Goal: Information Seeking & Learning: Check status

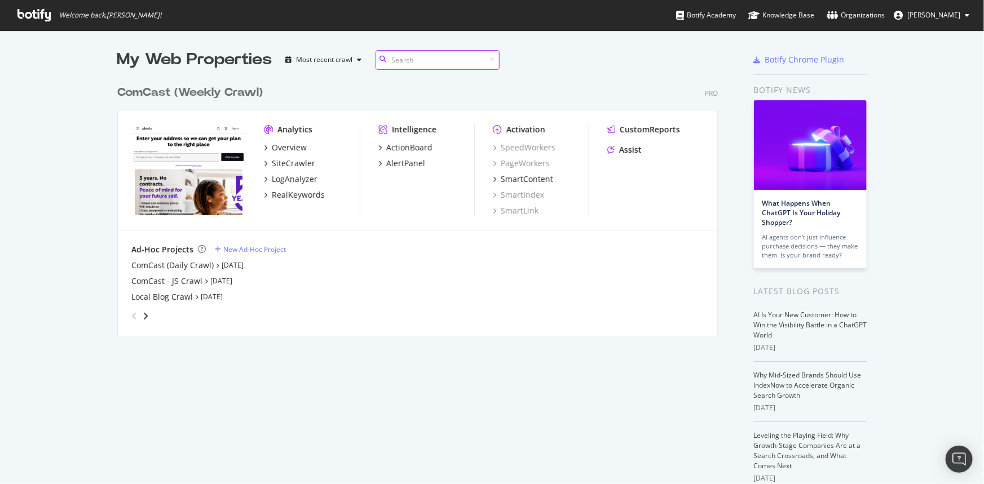
scroll to position [257, 601]
click at [172, 276] on div "ComCast - JS Crawl" at bounding box center [166, 281] width 71 height 11
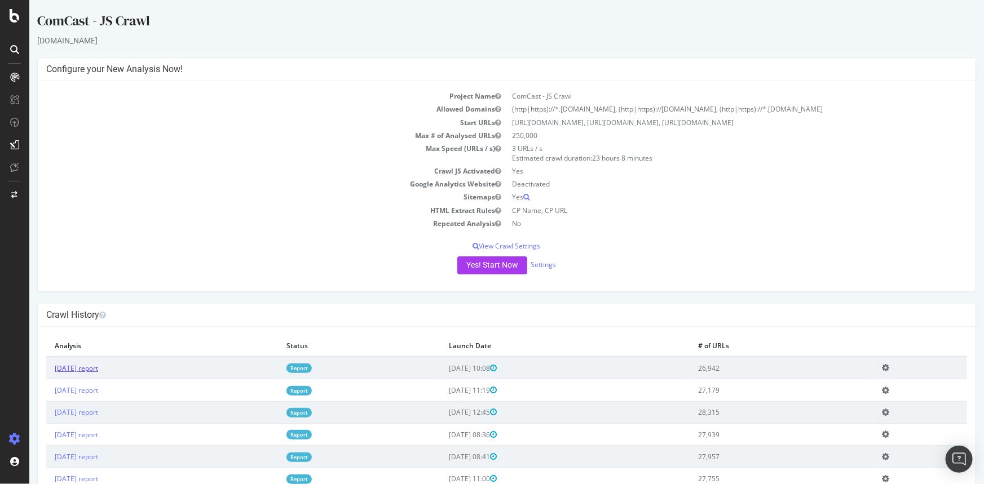
click at [96, 368] on link "[DATE] report" at bounding box center [75, 369] width 43 height 10
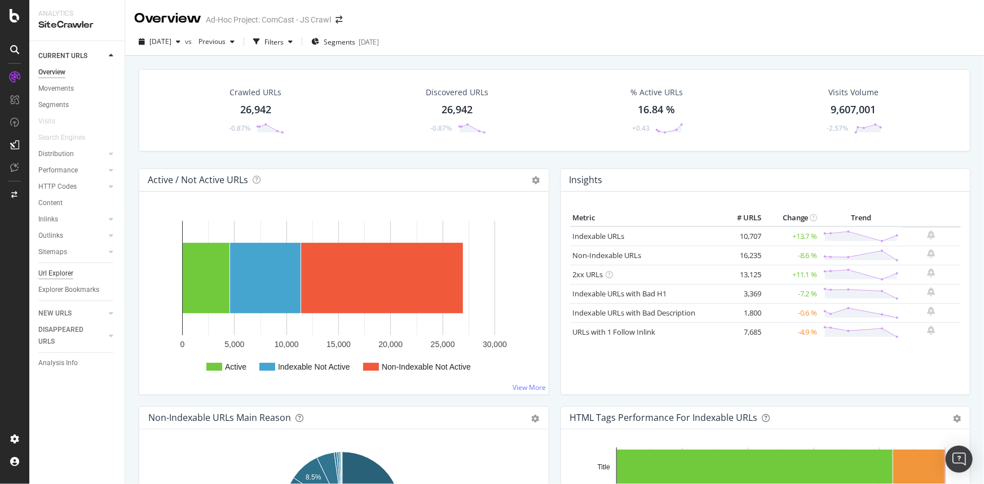
click at [67, 273] on div "Url Explorer" at bounding box center [55, 274] width 35 height 12
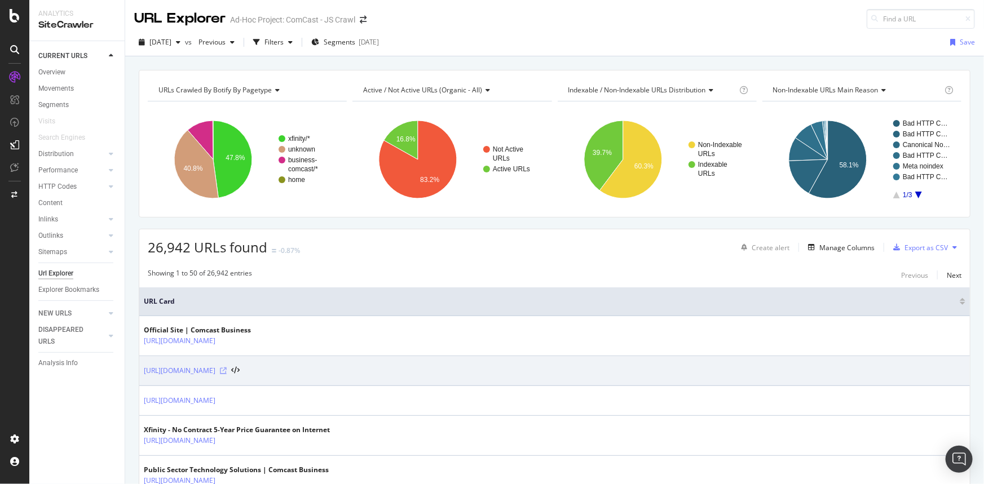
click at [227, 371] on icon at bounding box center [223, 371] width 7 height 7
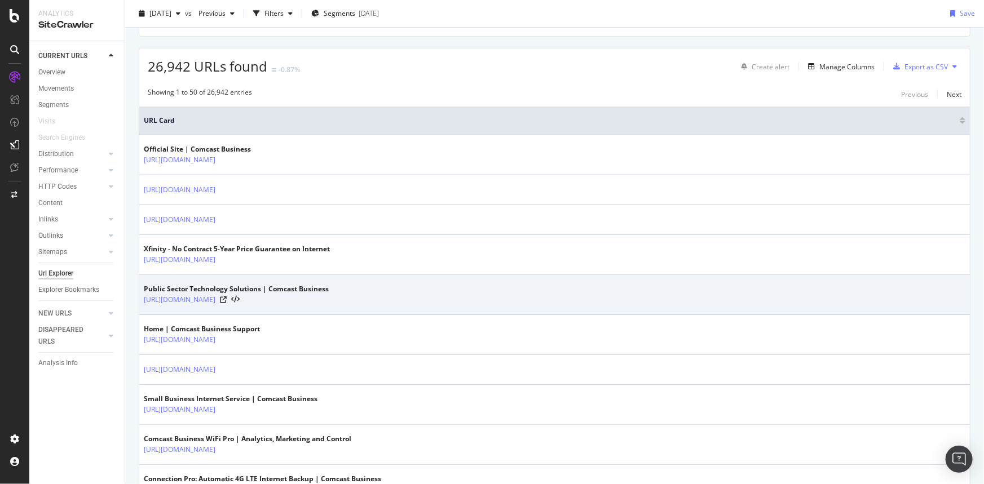
scroll to position [205, 0]
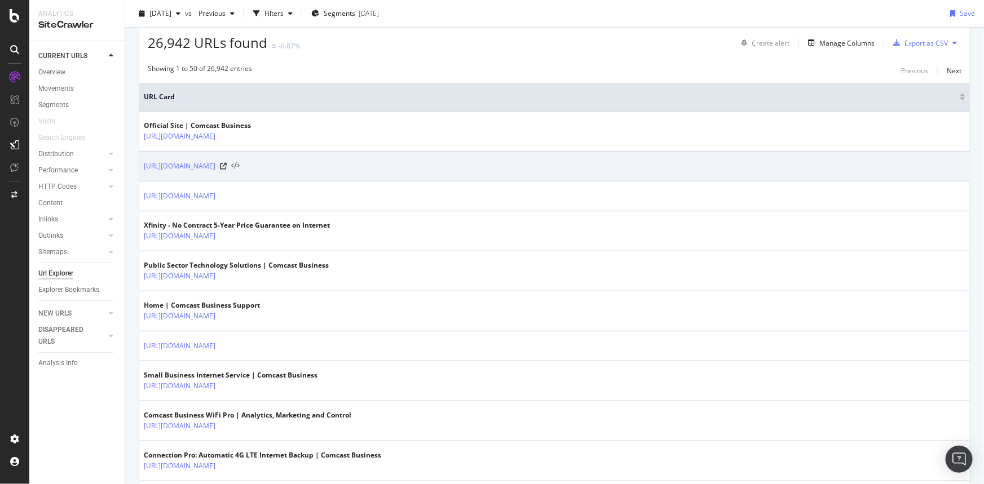
click at [240, 165] on icon at bounding box center [235, 166] width 8 height 8
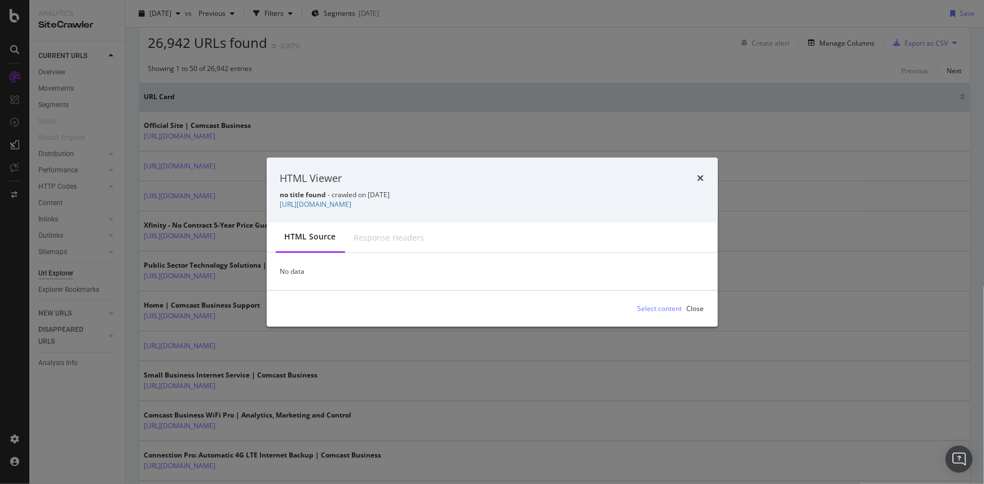
click at [378, 244] on div "Response Headers" at bounding box center [389, 237] width 89 height 29
click at [373, 238] on div "Response Headers" at bounding box center [389, 237] width 70 height 11
drag, startPoint x: 373, startPoint y: 237, endPoint x: 556, endPoint y: 184, distance: 190.7
click at [373, 237] on div "Response Headers" at bounding box center [389, 237] width 70 height 11
click at [700, 175] on icon "times" at bounding box center [700, 178] width 7 height 9
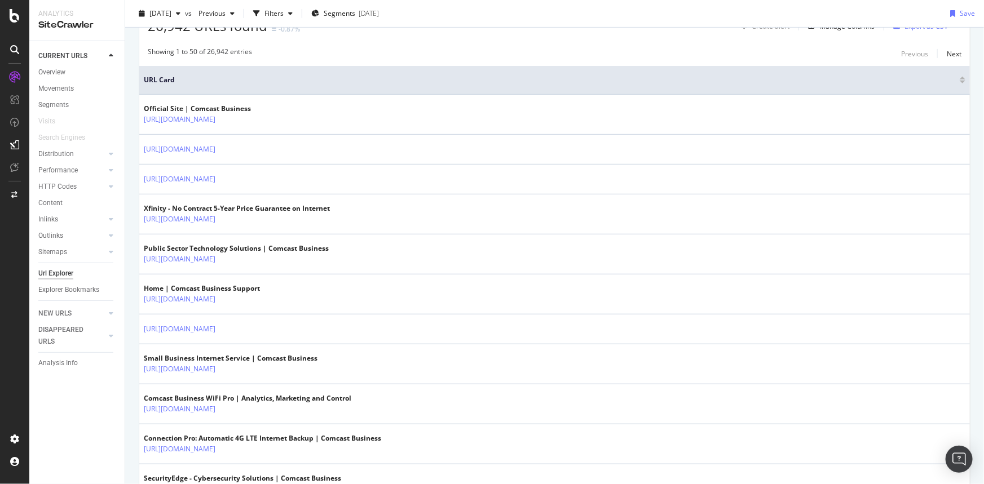
scroll to position [0, 0]
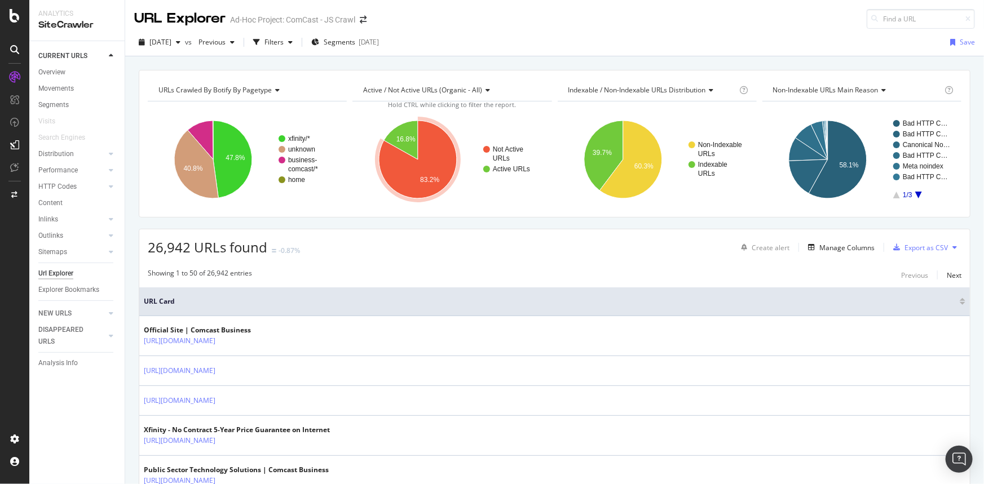
drag, startPoint x: 540, startPoint y: 434, endPoint x: 451, endPoint y: 221, distance: 231.0
click at [853, 247] on div "Manage Columns" at bounding box center [846, 248] width 55 height 10
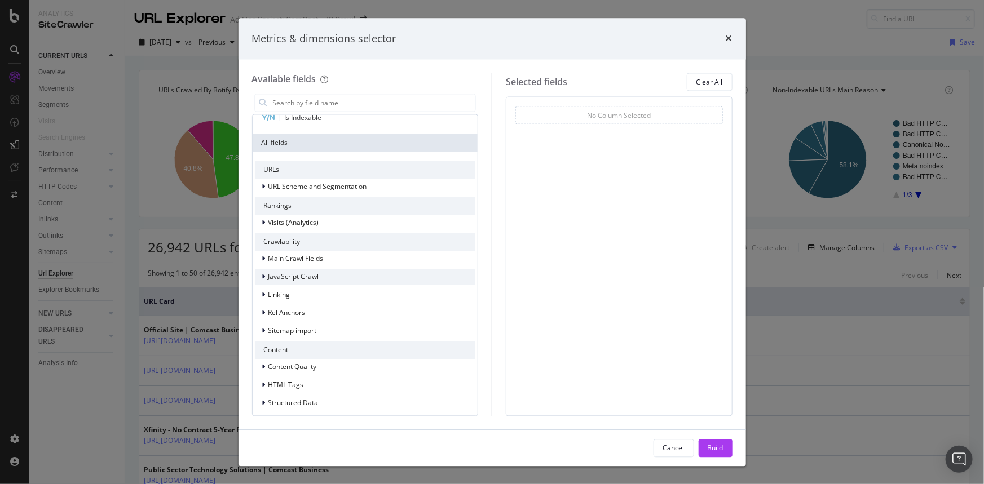
scroll to position [85, 0]
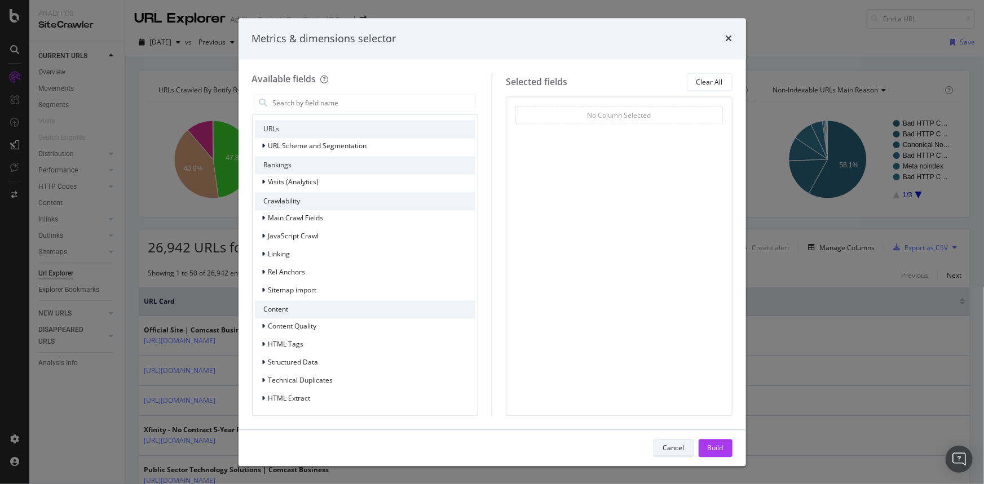
click at [672, 446] on div "Cancel" at bounding box center [673, 448] width 21 height 10
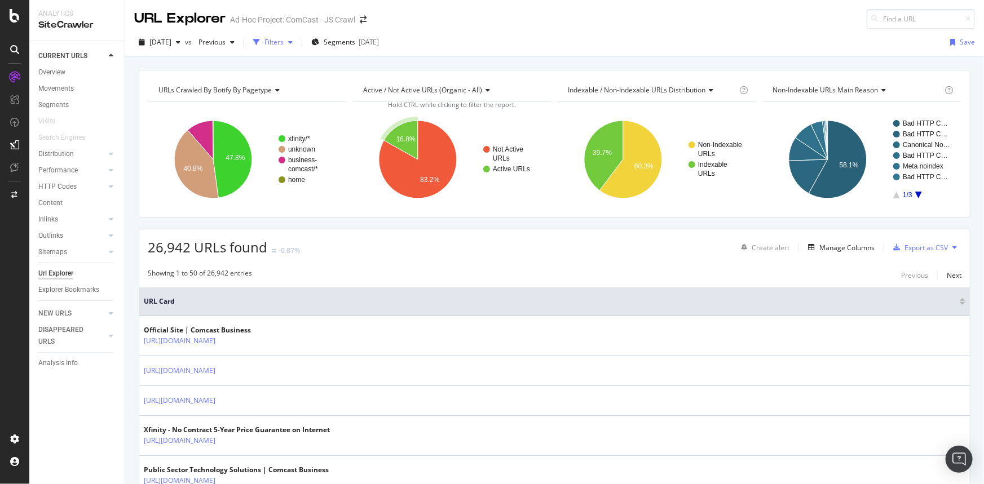
click at [284, 45] on div "Filters" at bounding box center [273, 42] width 19 height 10
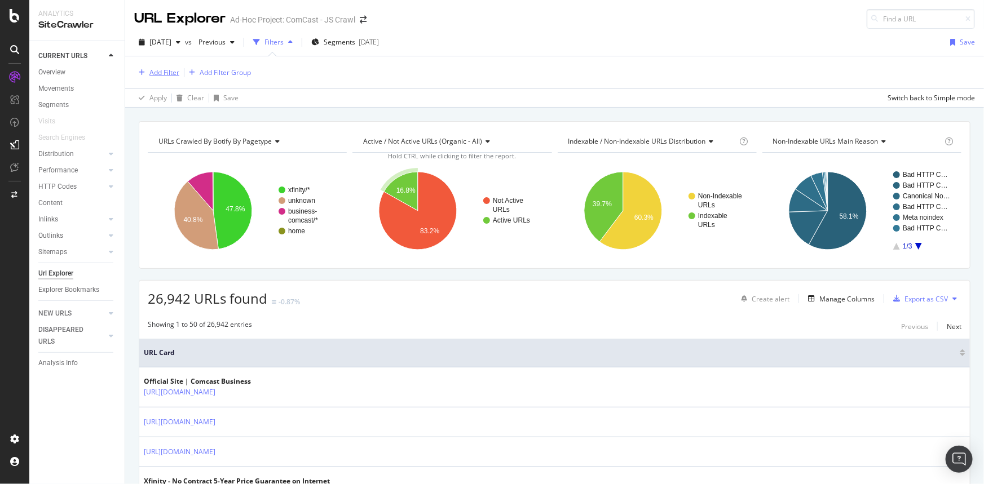
click at [169, 72] on div "Add Filter" at bounding box center [164, 73] width 30 height 10
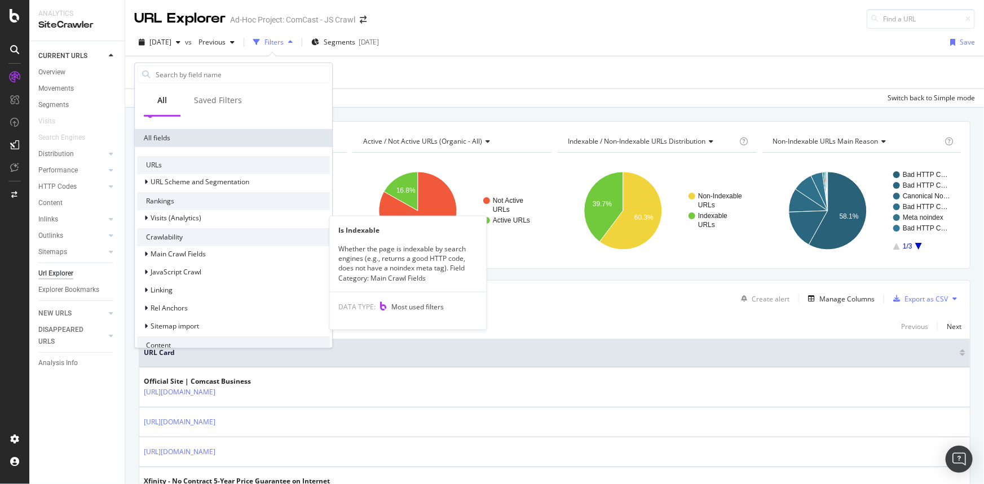
scroll to position [248, 0]
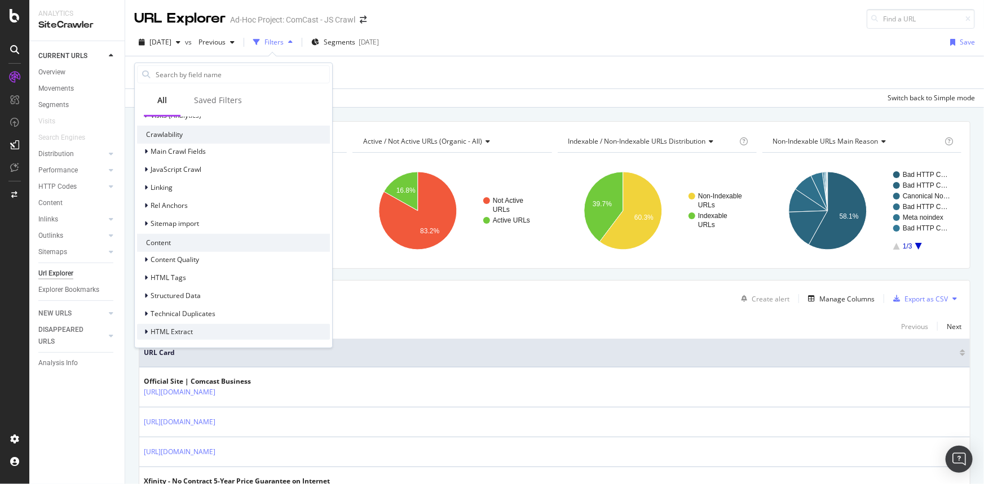
click at [170, 331] on span "HTML Extract" at bounding box center [172, 332] width 42 height 10
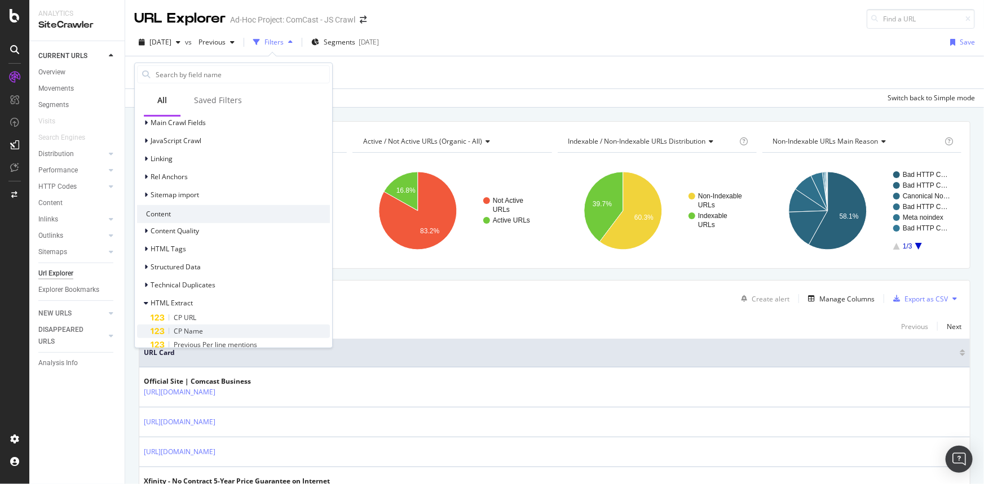
scroll to position [316, 0]
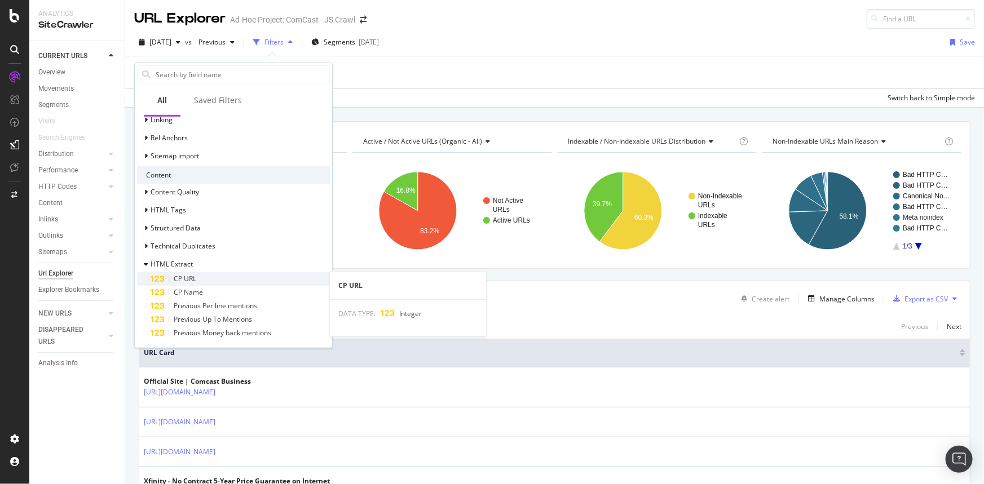
click at [185, 278] on span "CP URL" at bounding box center [185, 279] width 23 height 10
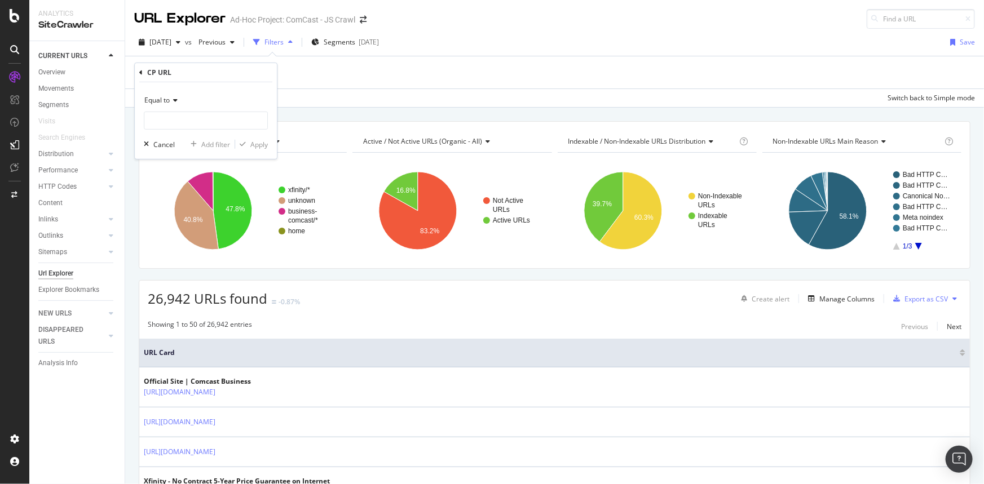
click at [178, 100] on div "Equal to" at bounding box center [206, 100] width 124 height 18
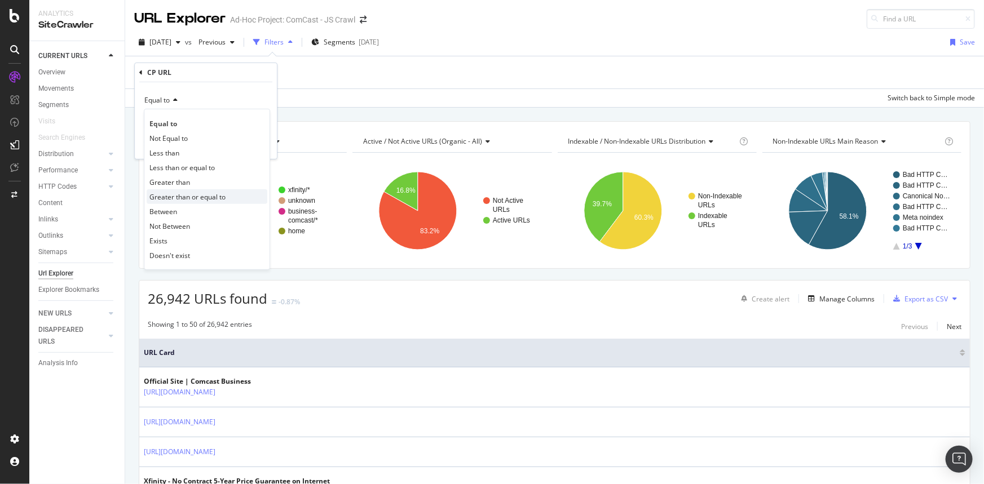
click at [224, 194] on span "Greater than or equal to" at bounding box center [187, 197] width 76 height 10
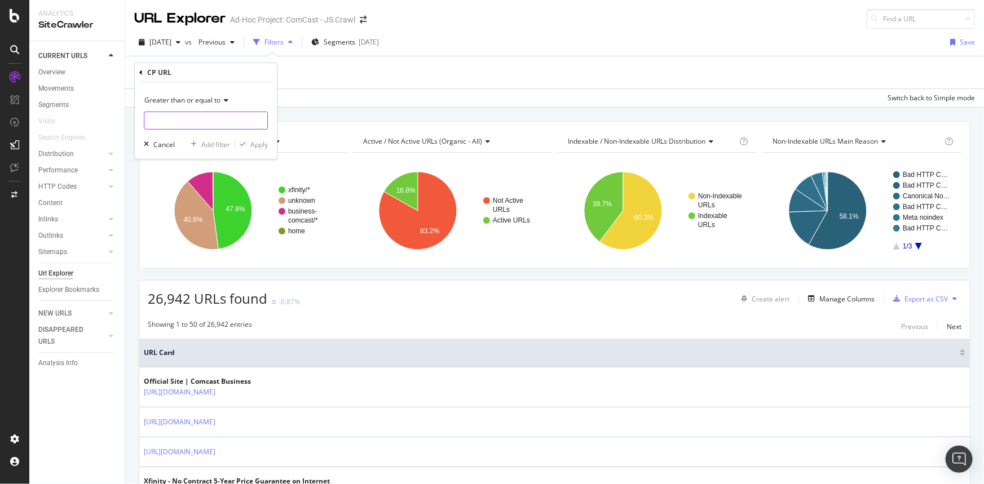
click at [185, 122] on input "number" at bounding box center [206, 121] width 124 height 18
type input "1"
click at [255, 144] on div "Apply" at bounding box center [258, 144] width 17 height 10
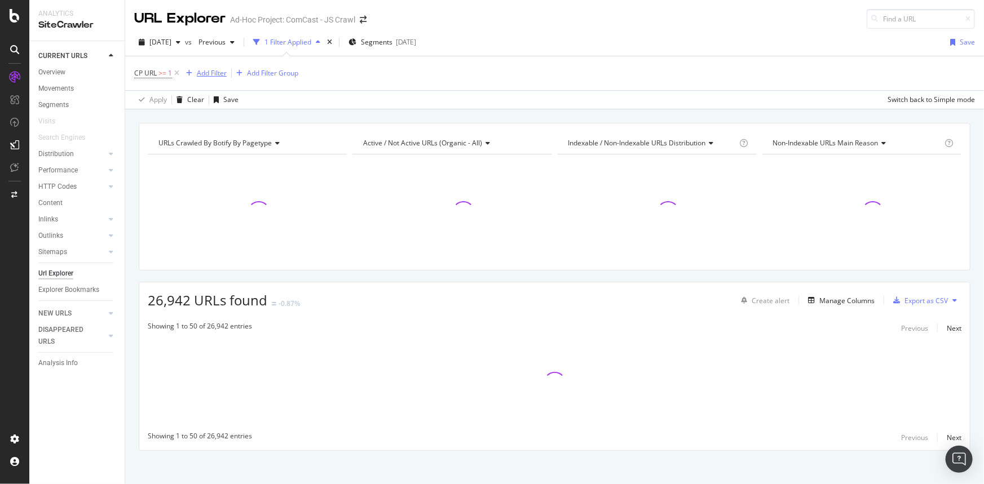
click at [202, 79] on div "Add Filter" at bounding box center [204, 73] width 45 height 12
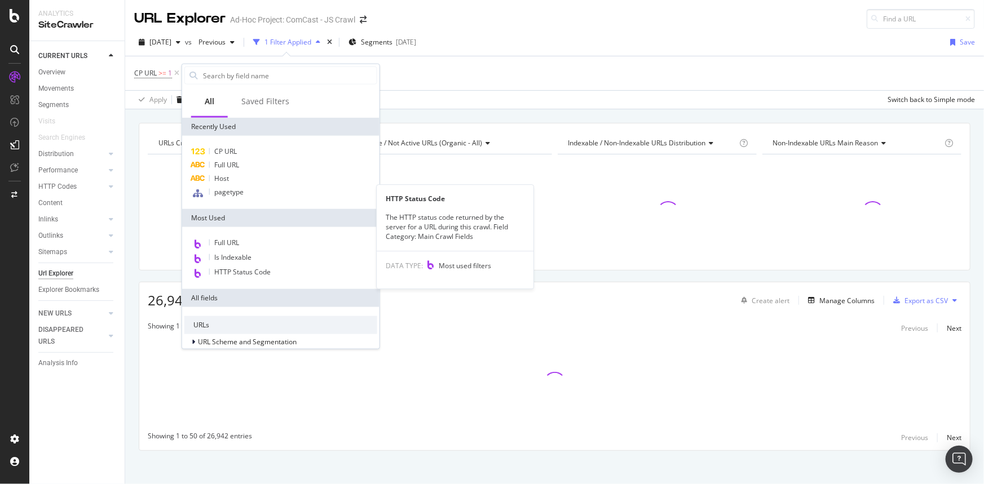
scroll to position [262, 0]
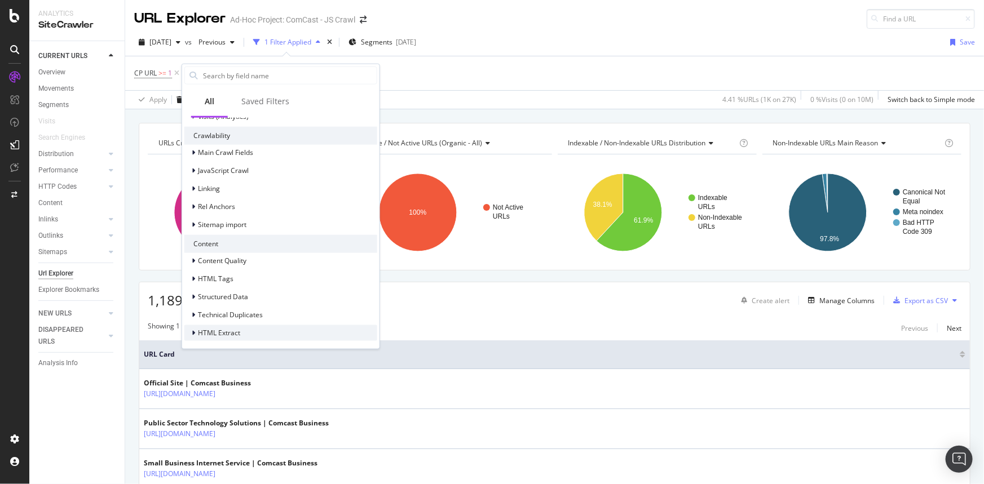
click at [227, 331] on span "HTML Extract" at bounding box center [219, 333] width 42 height 10
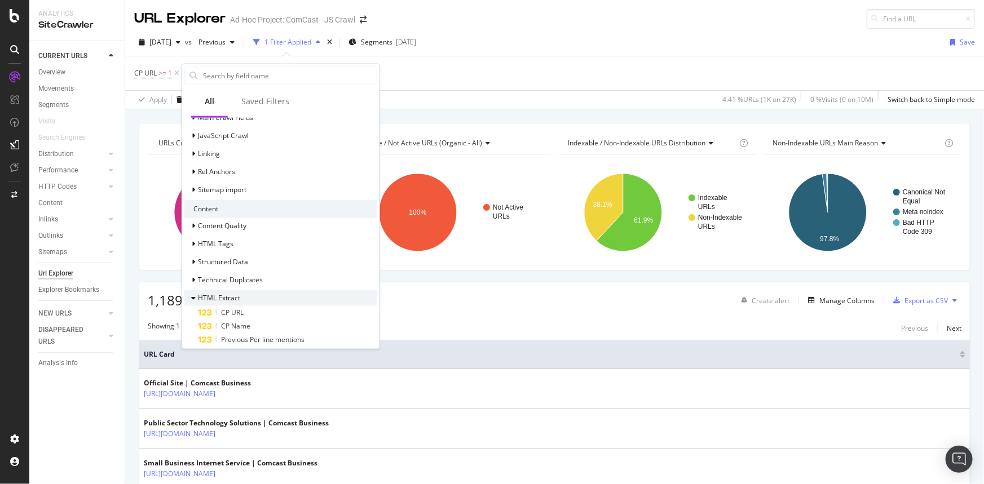
scroll to position [329, 0]
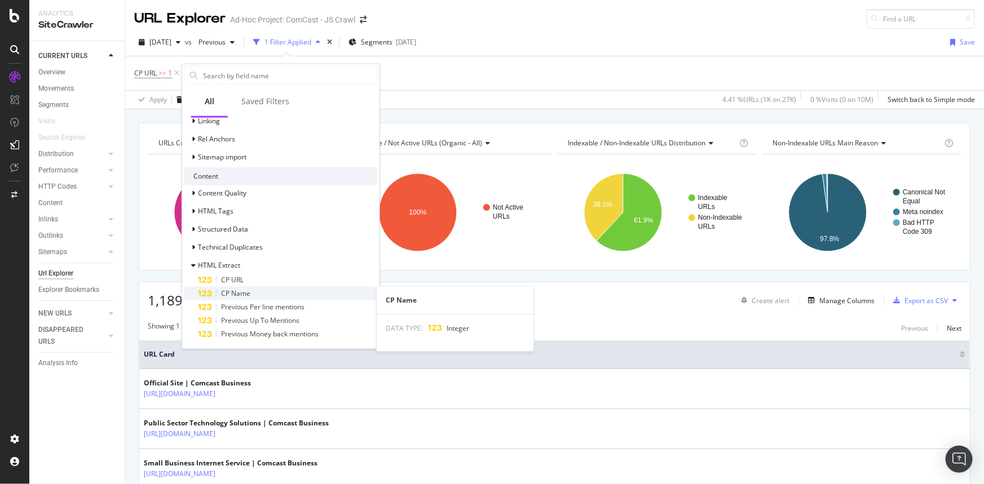
click at [235, 290] on span "CP Name" at bounding box center [235, 294] width 29 height 10
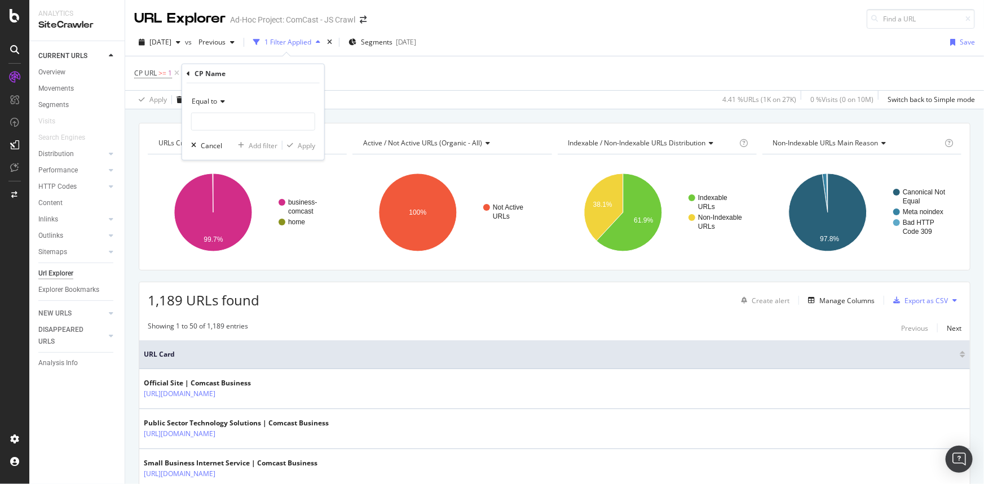
click at [216, 101] on span "Equal to" at bounding box center [204, 101] width 25 height 10
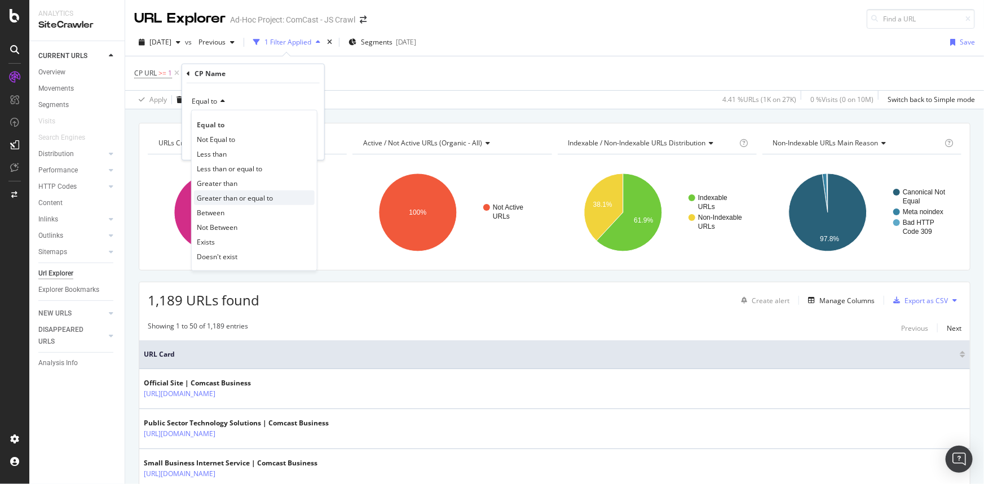
click at [271, 198] on span "Greater than or equal to" at bounding box center [235, 198] width 76 height 10
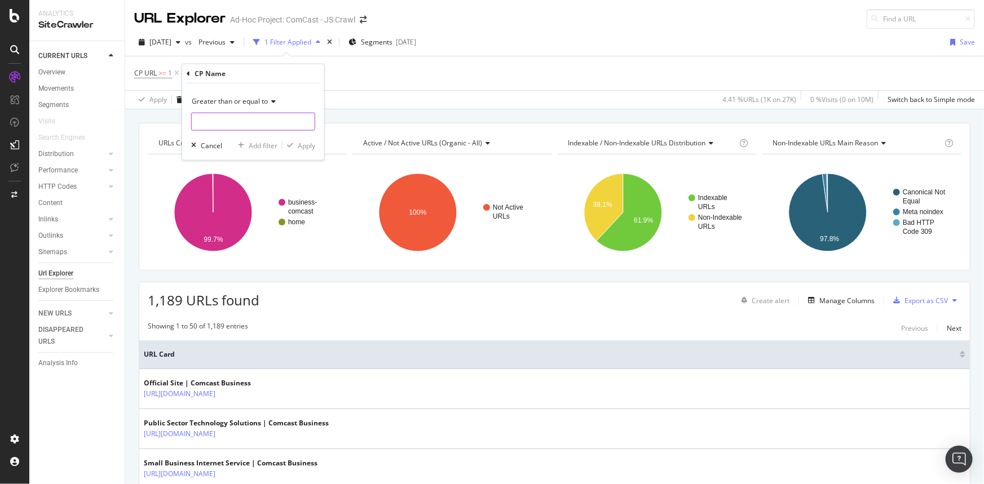
click at [215, 121] on input "number" at bounding box center [253, 122] width 124 height 18
type input "1"
click at [307, 145] on div "Apply" at bounding box center [306, 145] width 17 height 10
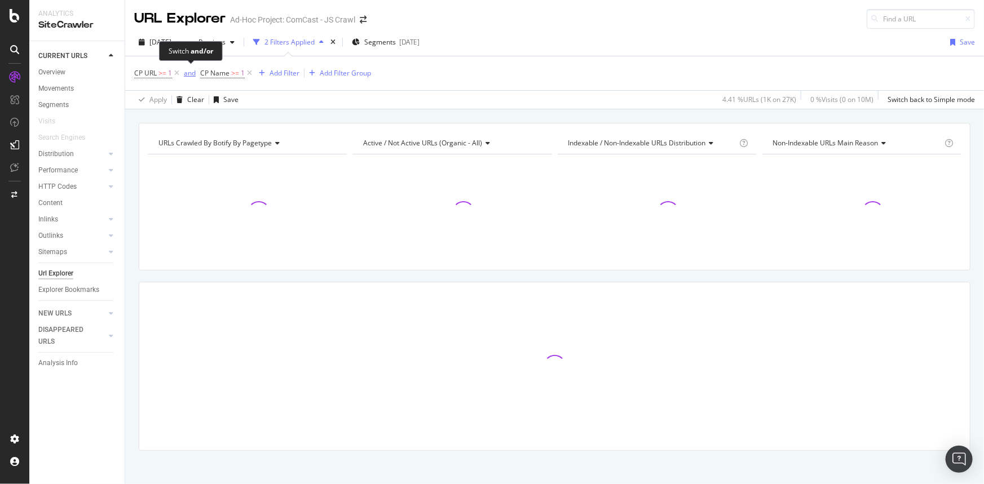
click at [188, 70] on div "and" at bounding box center [190, 73] width 12 height 10
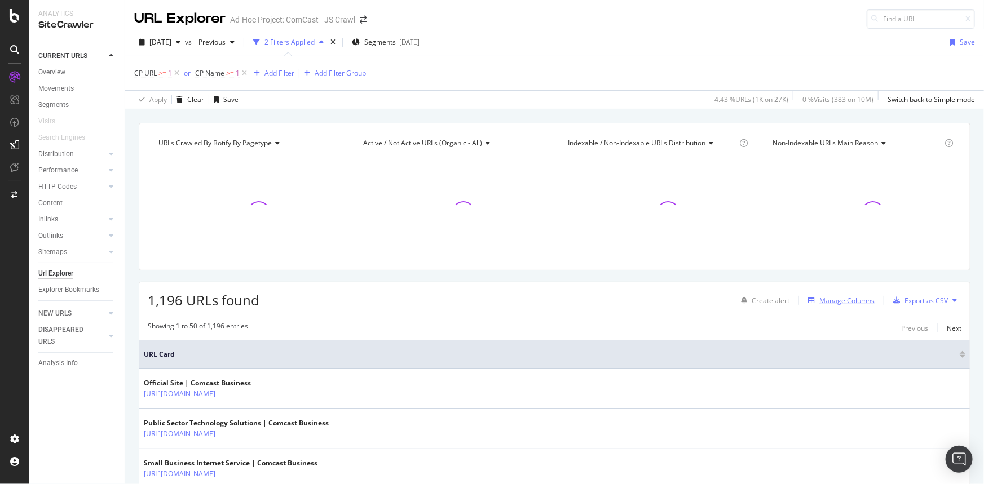
click at [844, 299] on div "Manage Columns" at bounding box center [846, 301] width 55 height 10
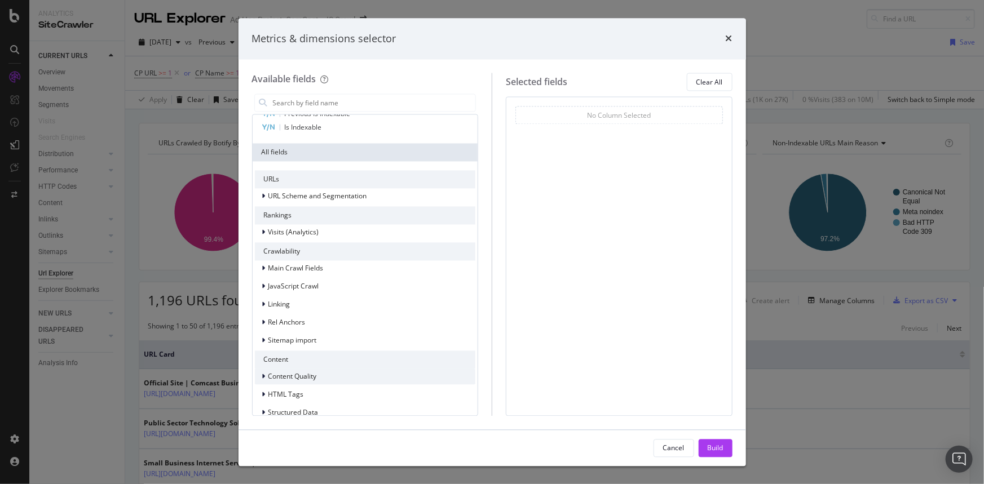
scroll to position [85, 0]
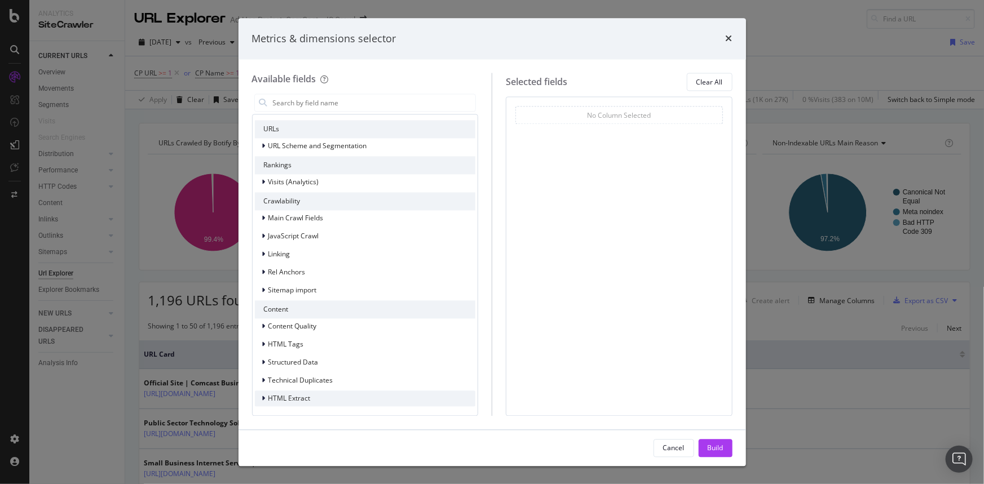
click at [304, 400] on span "HTML Extract" at bounding box center [289, 399] width 42 height 10
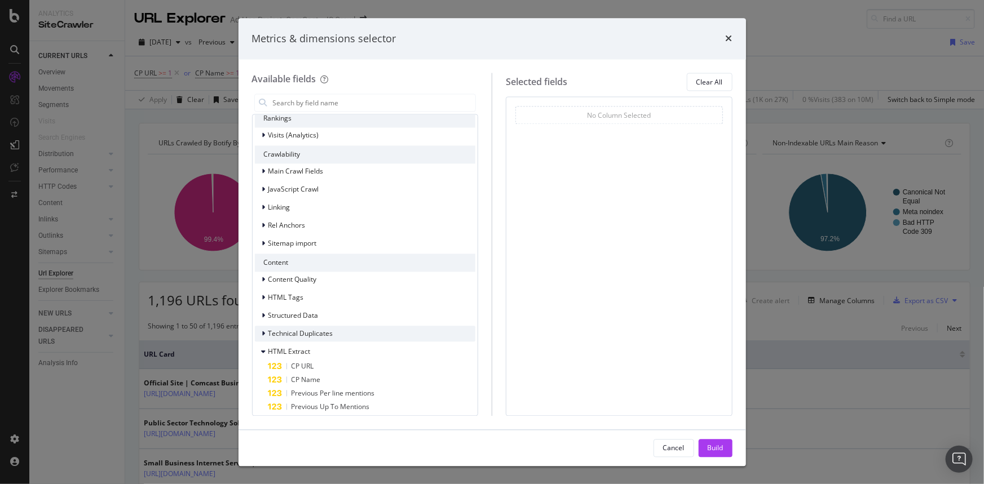
scroll to position [152, 0]
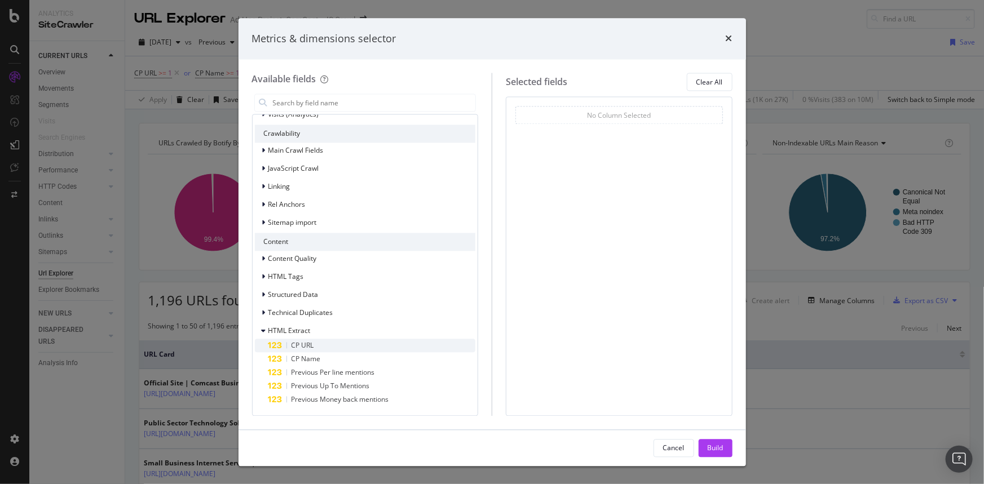
click at [321, 346] on div "CP URL" at bounding box center [371, 346] width 207 height 14
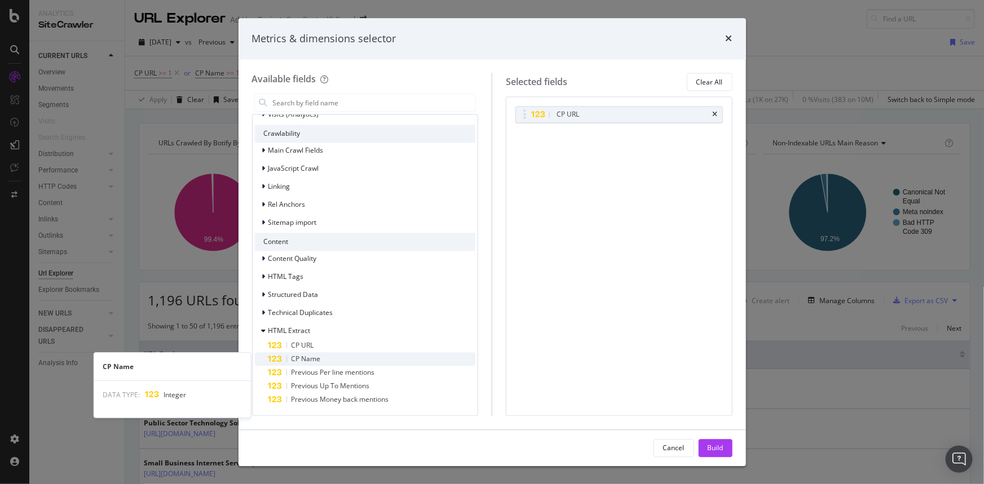
click at [328, 356] on div "CP Name" at bounding box center [371, 360] width 207 height 14
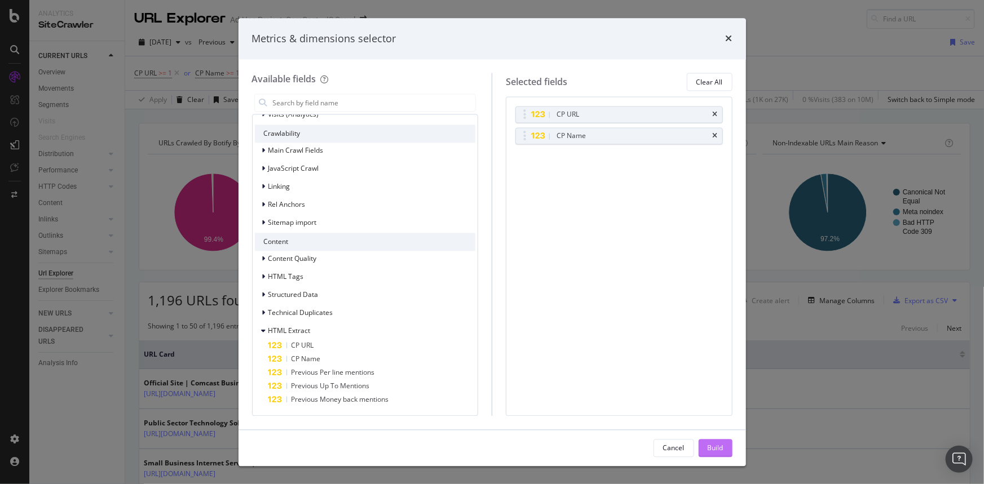
click at [717, 448] on div "Build" at bounding box center [715, 448] width 16 height 10
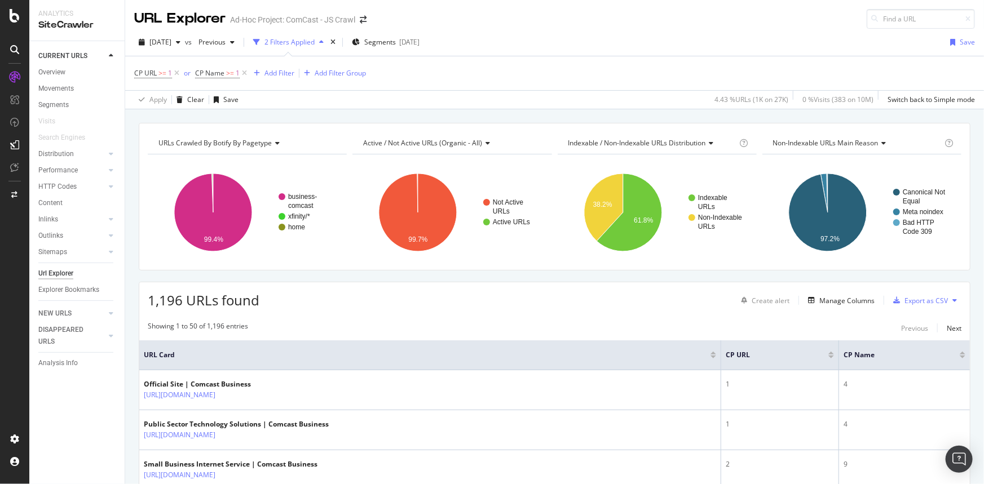
drag, startPoint x: 485, startPoint y: 441, endPoint x: 507, endPoint y: 95, distance: 346.2
click at [928, 296] on div "Export as CSV" at bounding box center [925, 301] width 43 height 10
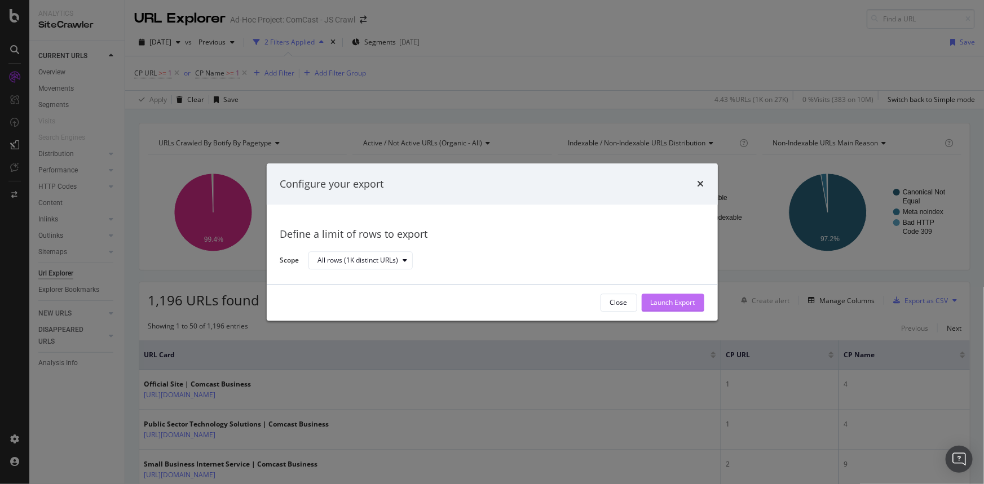
click at [675, 299] on div "Launch Export" at bounding box center [673, 303] width 45 height 10
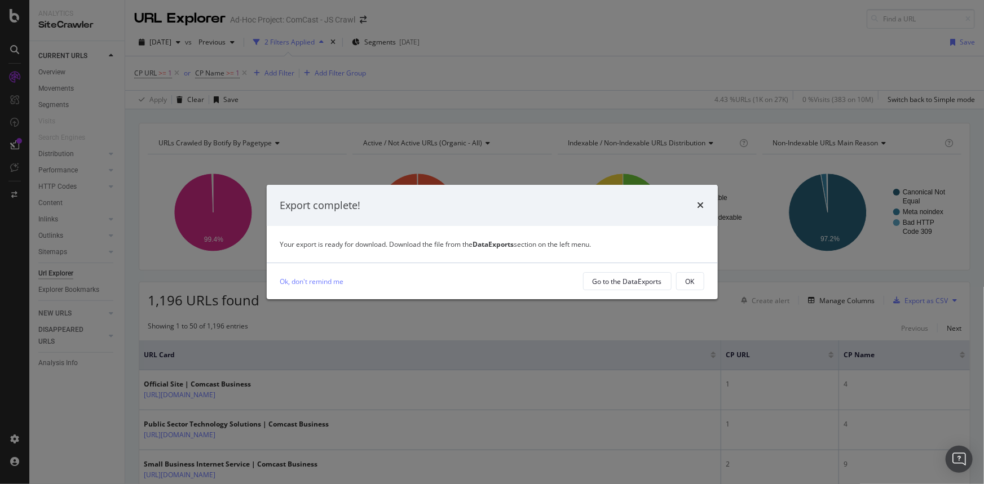
click at [693, 277] on div "OK" at bounding box center [689, 282] width 9 height 10
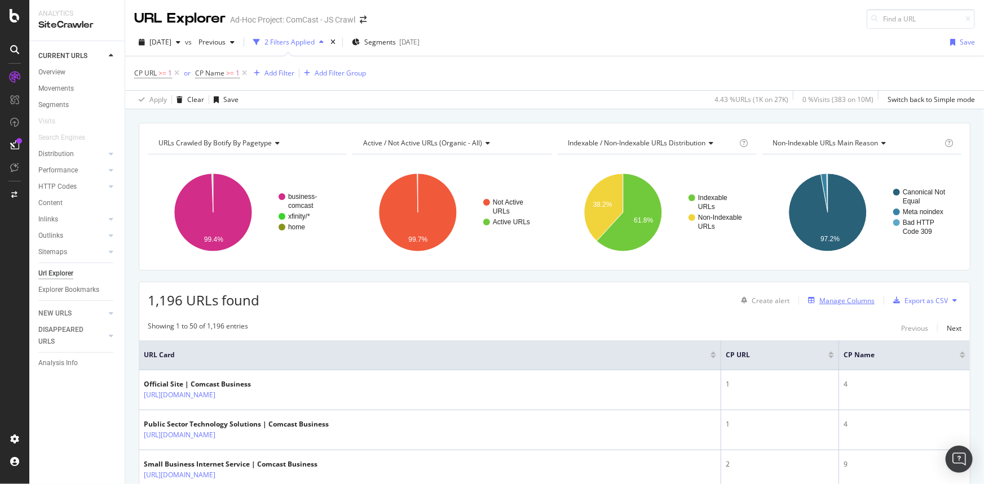
click at [846, 299] on div "Manage Columns" at bounding box center [846, 301] width 55 height 10
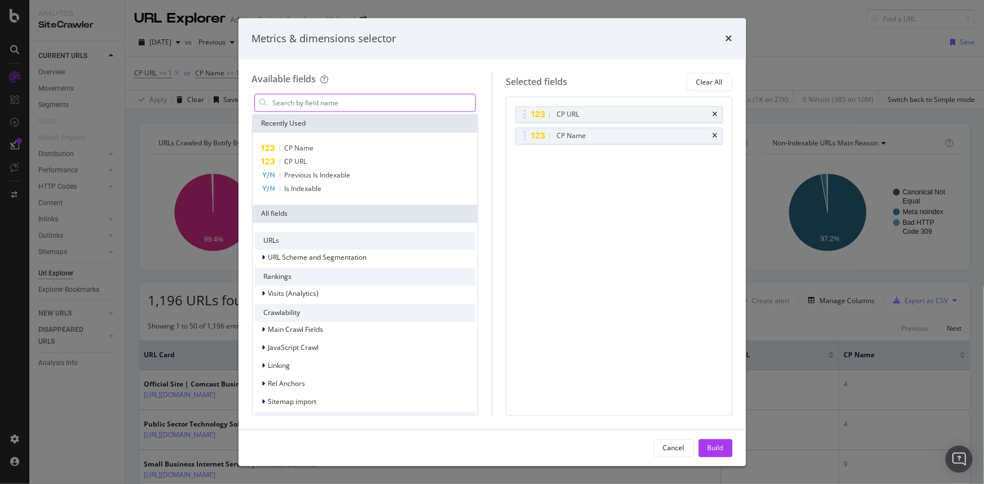
click at [293, 104] on input "modal" at bounding box center [374, 103] width 204 height 17
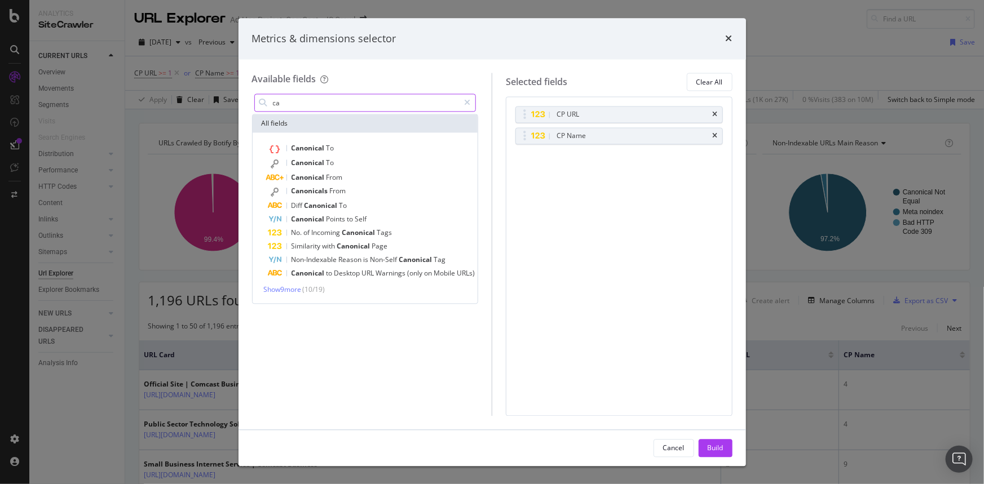
type input "c"
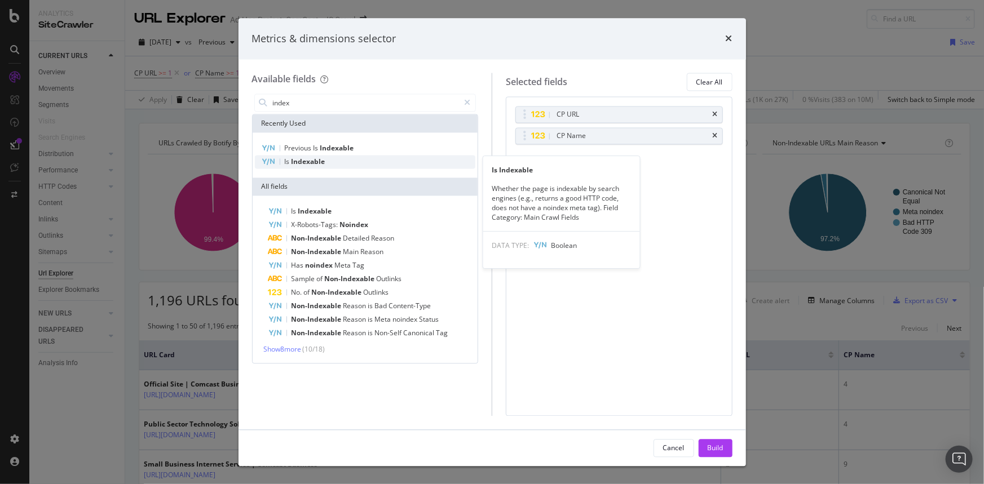
type input "index"
click at [338, 162] on div "Is Indexable" at bounding box center [365, 163] width 221 height 14
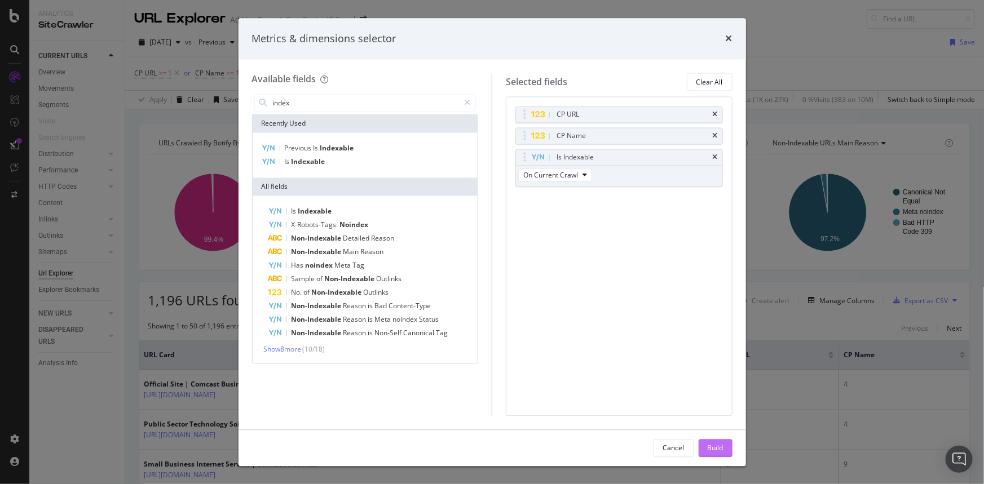
click at [724, 448] on button "Build" at bounding box center [715, 448] width 34 height 18
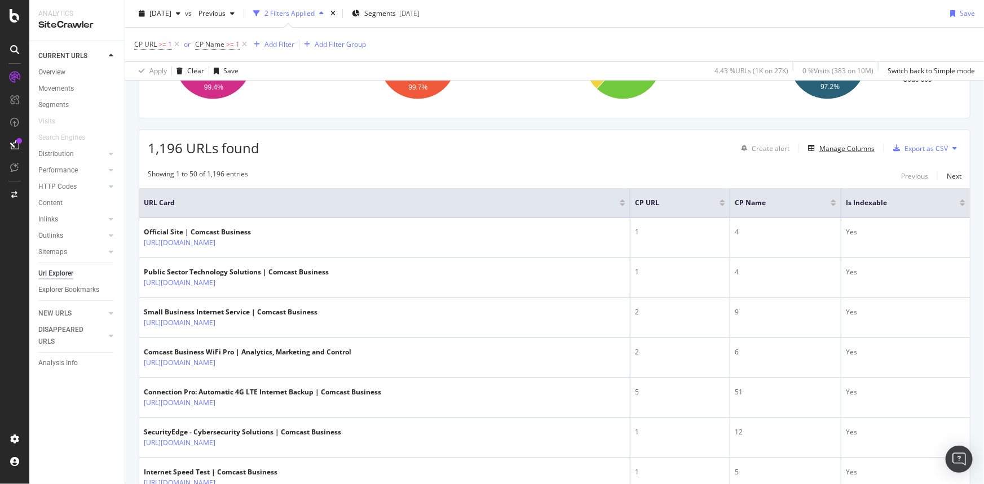
scroll to position [211, 0]
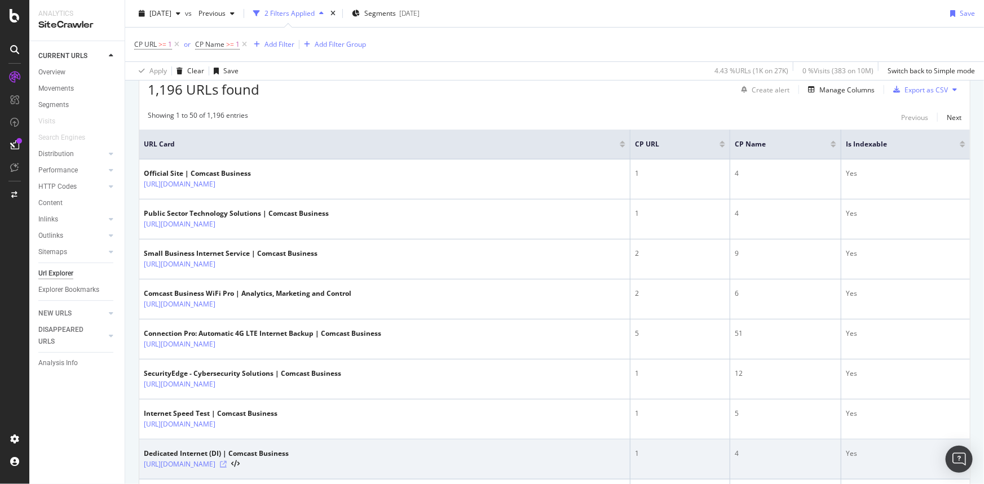
click at [227, 462] on icon at bounding box center [223, 464] width 7 height 7
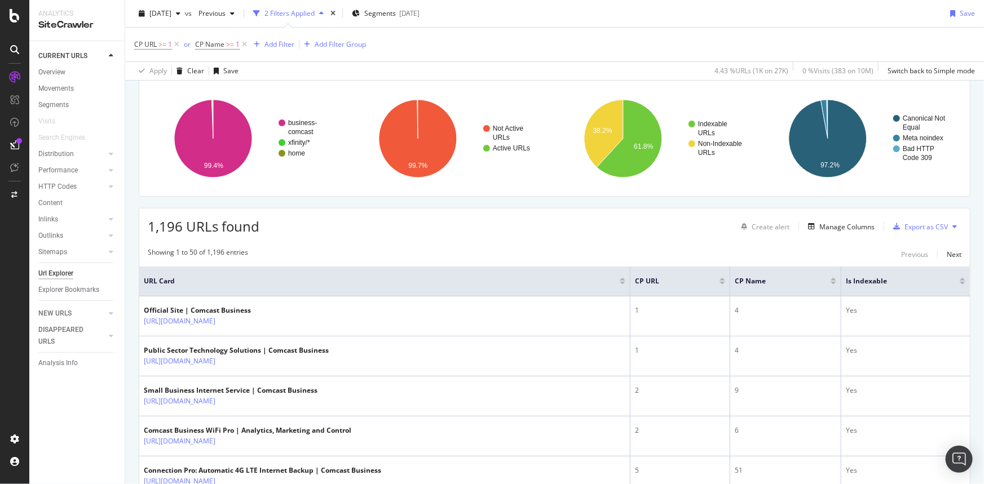
scroll to position [0, 0]
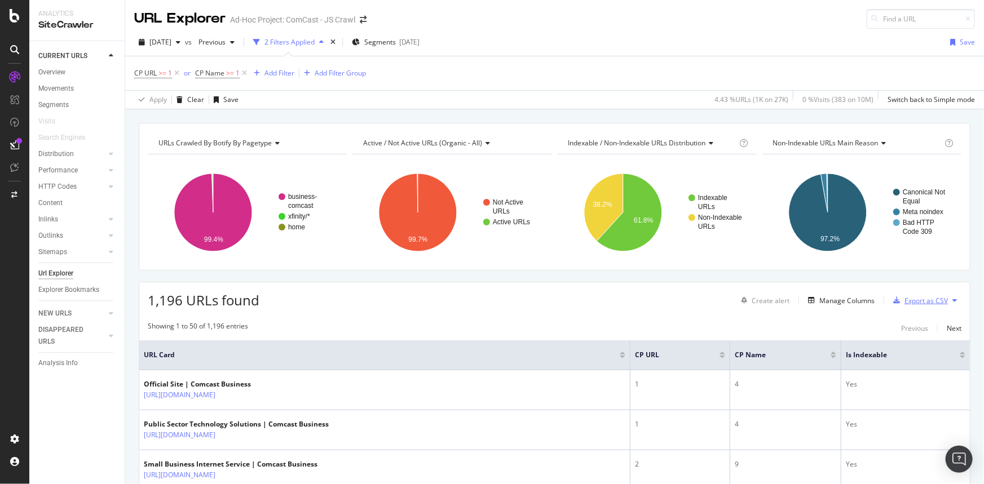
click at [923, 302] on div "Export as CSV" at bounding box center [925, 301] width 43 height 10
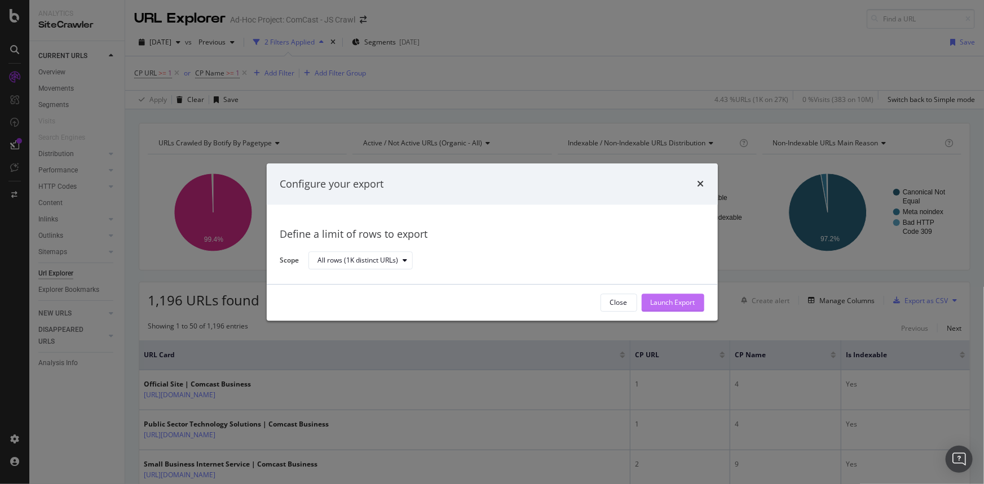
click at [682, 300] on div "Launch Export" at bounding box center [673, 303] width 45 height 10
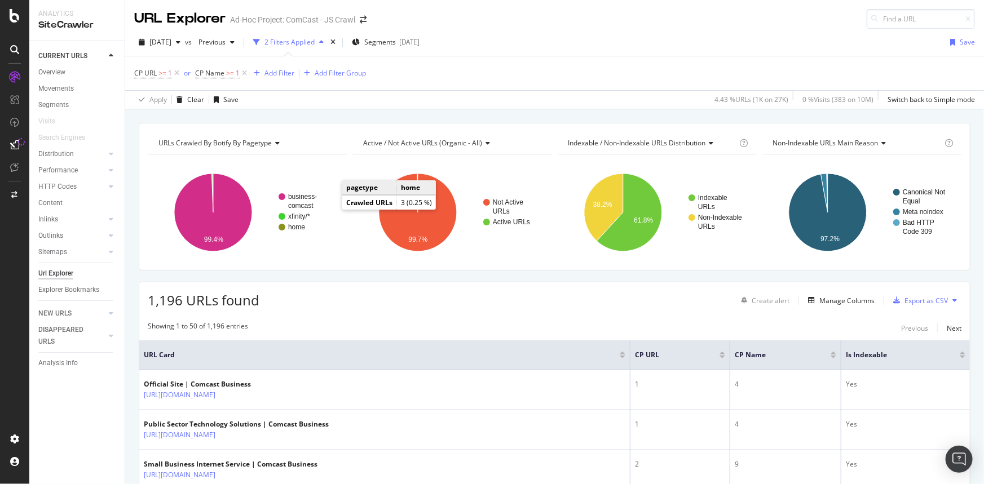
click at [474, 309] on div "1,196 URLs found Create alert Manage Columns Export as CSV" at bounding box center [554, 296] width 830 height 28
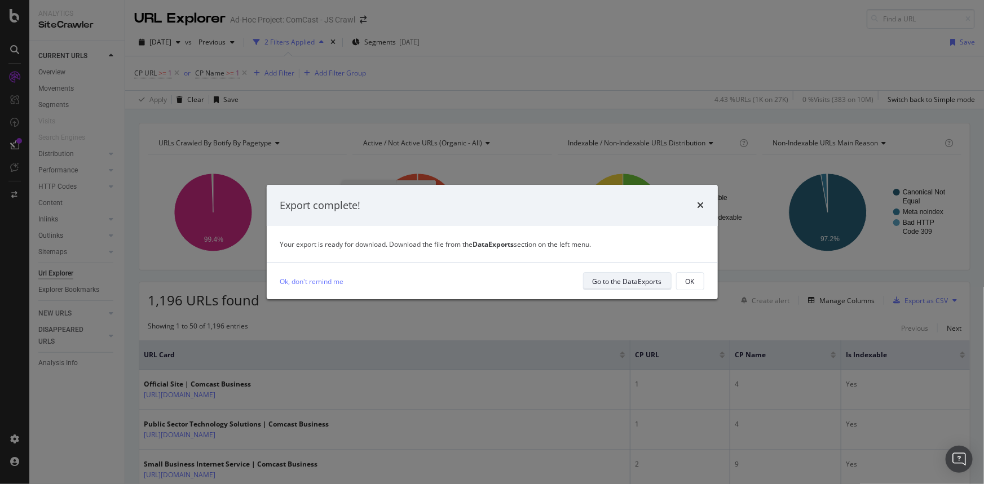
click at [623, 281] on div "Go to the DataExports" at bounding box center [626, 282] width 69 height 10
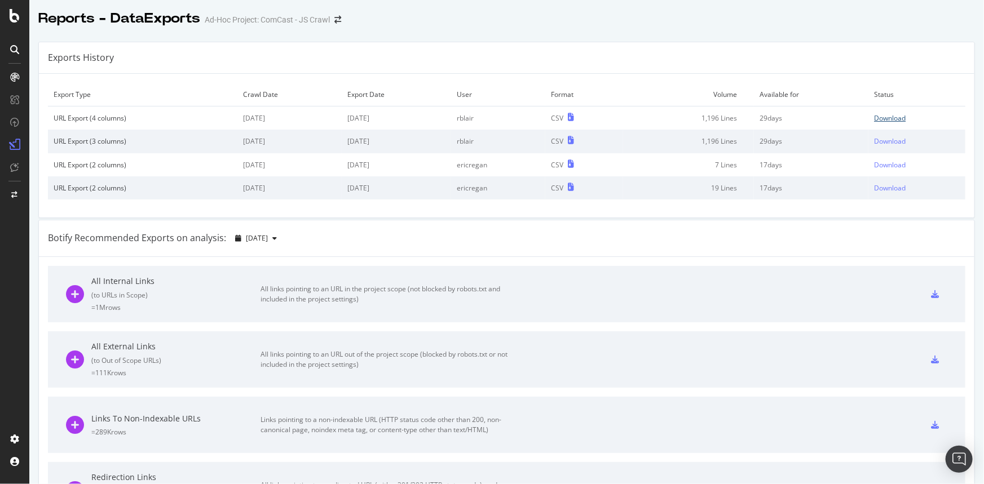
click at [889, 117] on div "Download" at bounding box center [890, 118] width 32 height 10
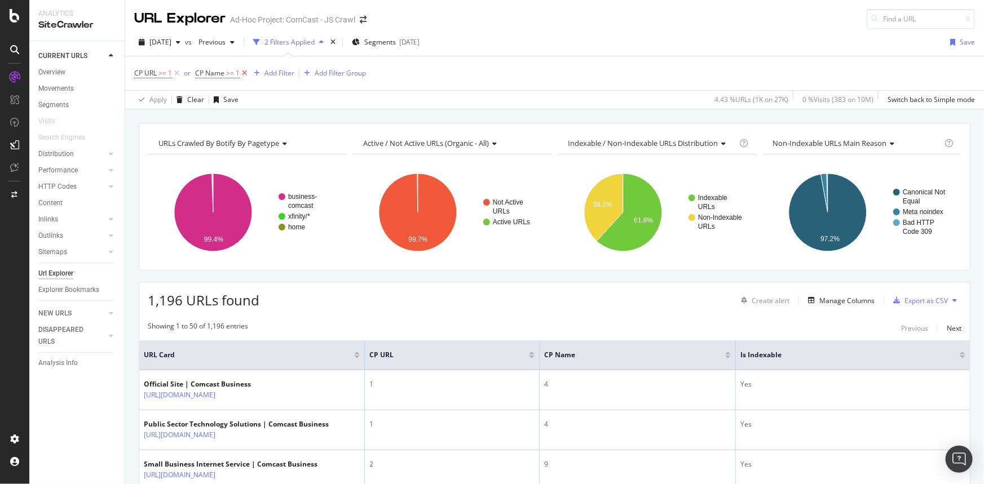
click at [242, 73] on icon at bounding box center [245, 73] width 10 height 11
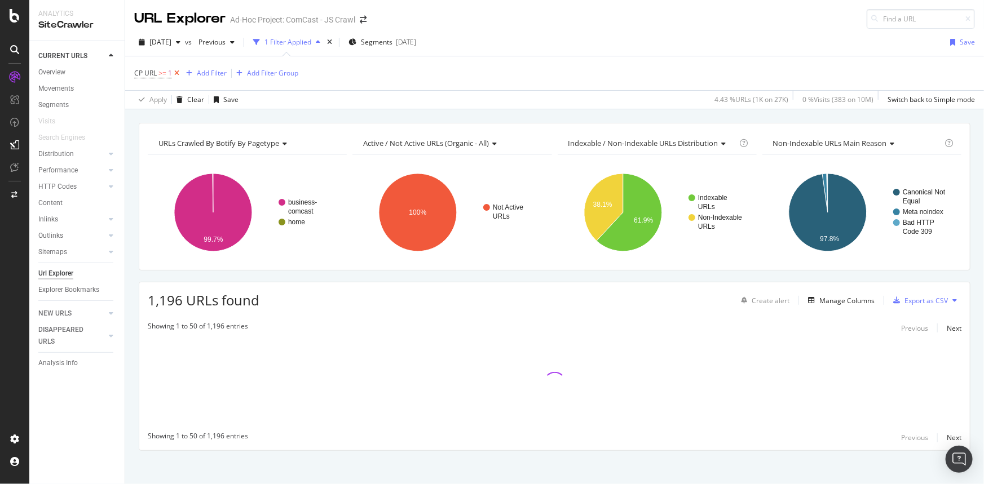
click at [172, 72] on icon at bounding box center [177, 73] width 10 height 11
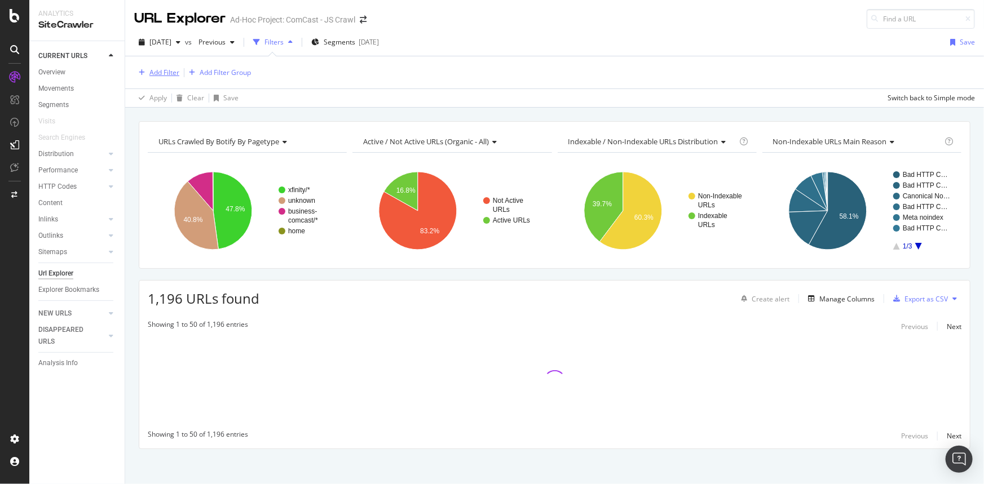
click at [165, 73] on div "Add Filter" at bounding box center [164, 73] width 30 height 10
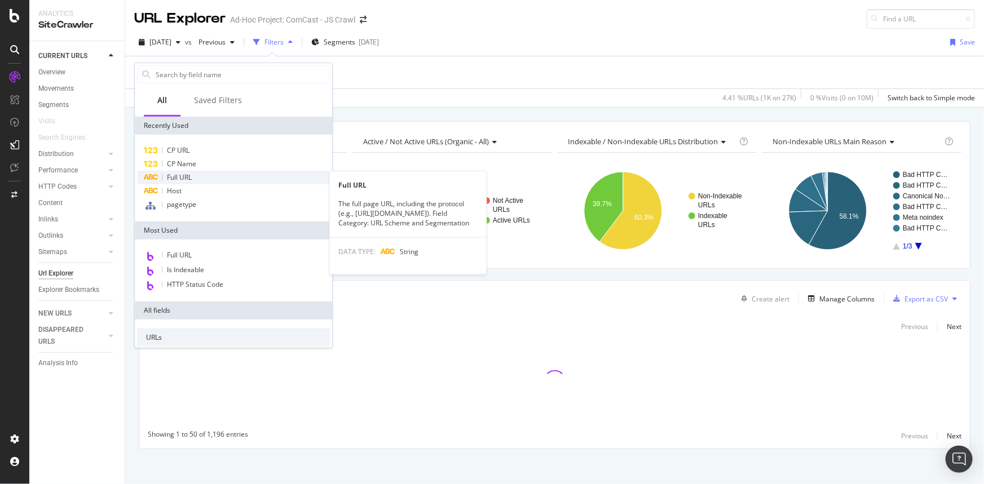
click at [198, 176] on div "Full URL" at bounding box center [233, 178] width 193 height 14
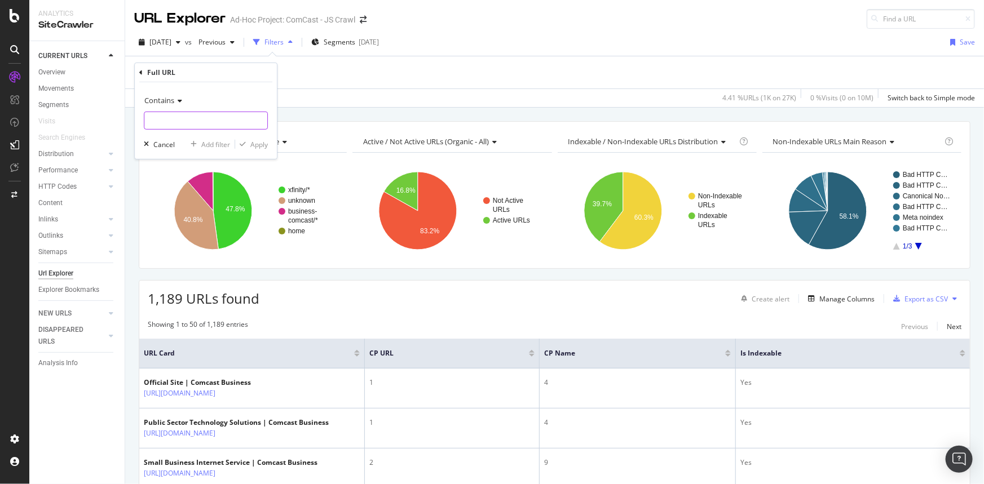
click at [215, 121] on input "text" at bounding box center [205, 121] width 123 height 18
paste input "[URL][DOMAIN_NAME]"
type input "[URL][DOMAIN_NAME]"
drag, startPoint x: 262, startPoint y: 142, endPoint x: 389, endPoint y: 85, distance: 139.0
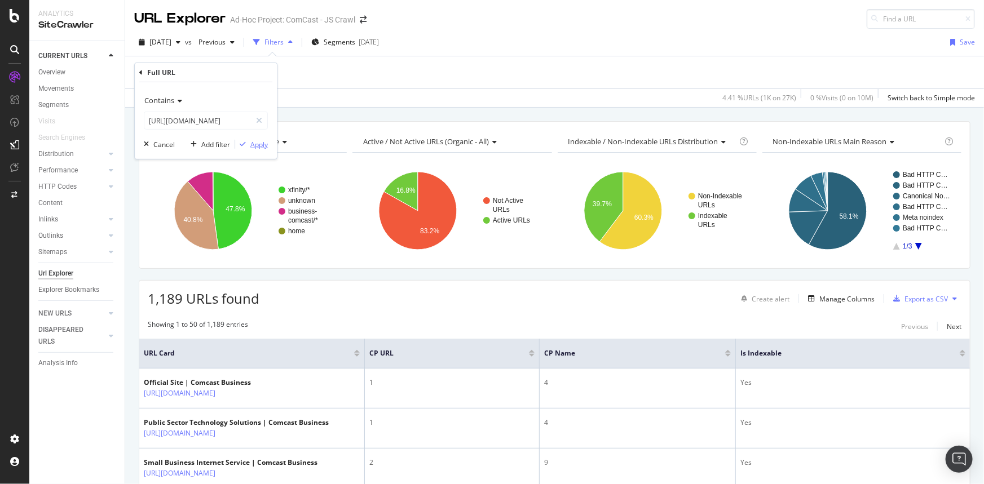
click at [262, 143] on div "Apply" at bounding box center [258, 144] width 17 height 10
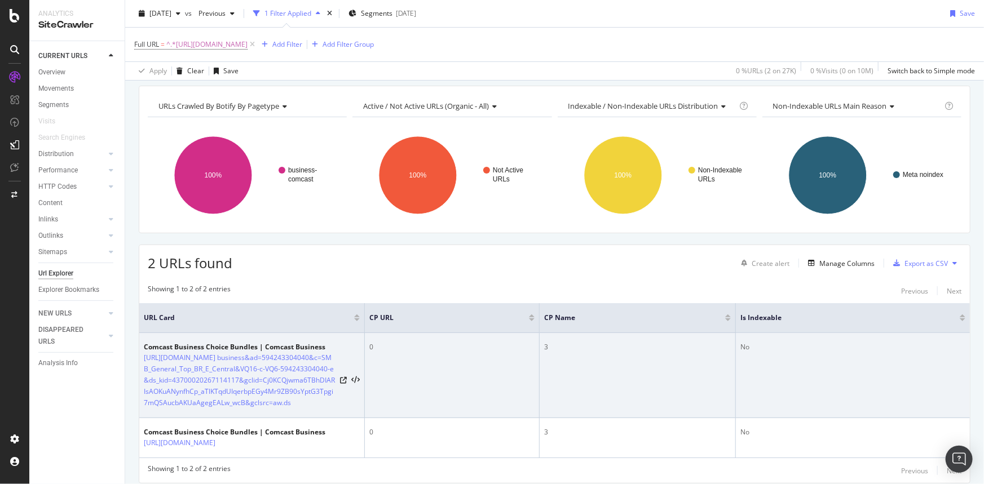
scroll to position [87, 0]
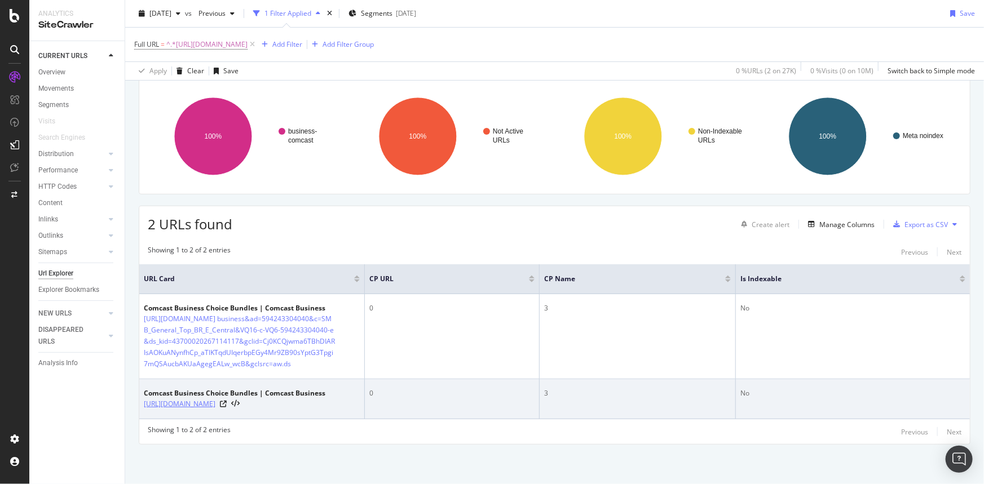
click at [215, 404] on link "[URL][DOMAIN_NAME]" at bounding box center [180, 404] width 72 height 11
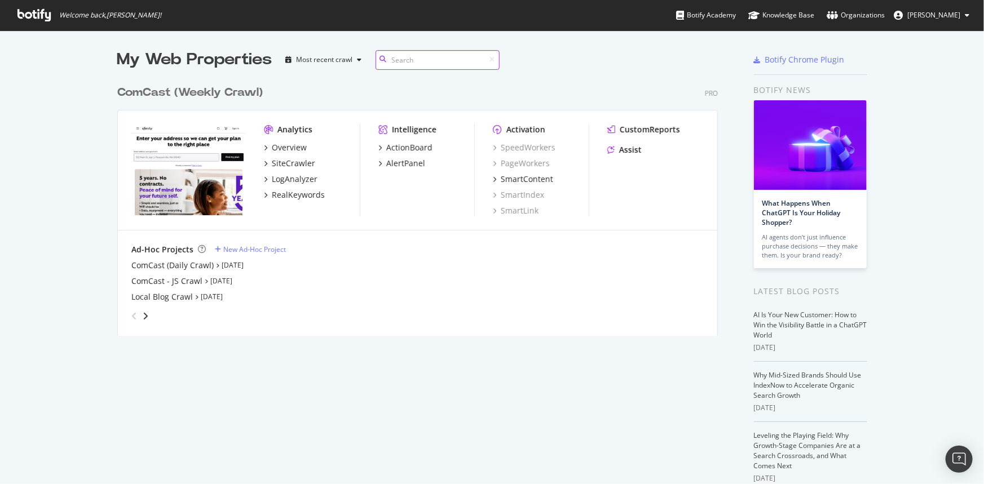
scroll to position [257, 601]
click at [170, 262] on div "ComCast (Daily Crawl)" at bounding box center [172, 265] width 82 height 11
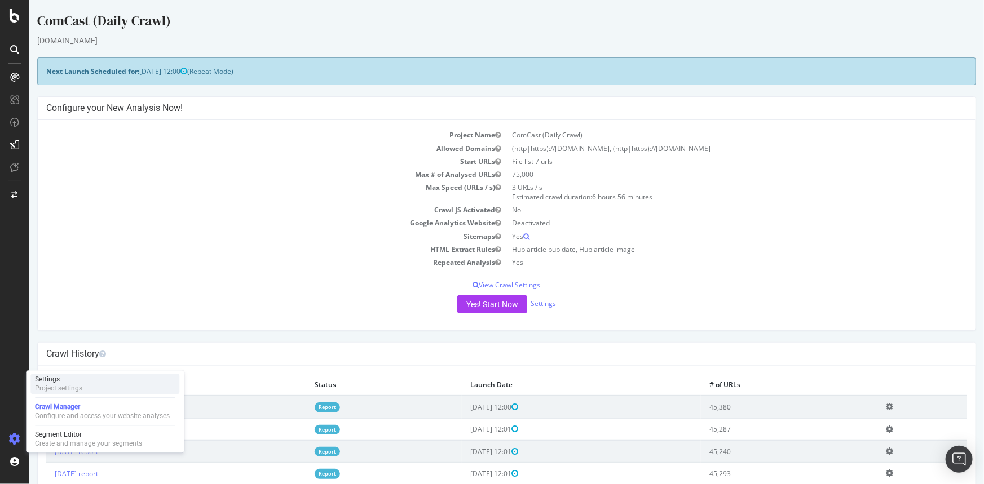
click at [100, 380] on div "Settings Project settings" at bounding box center [104, 384] width 149 height 20
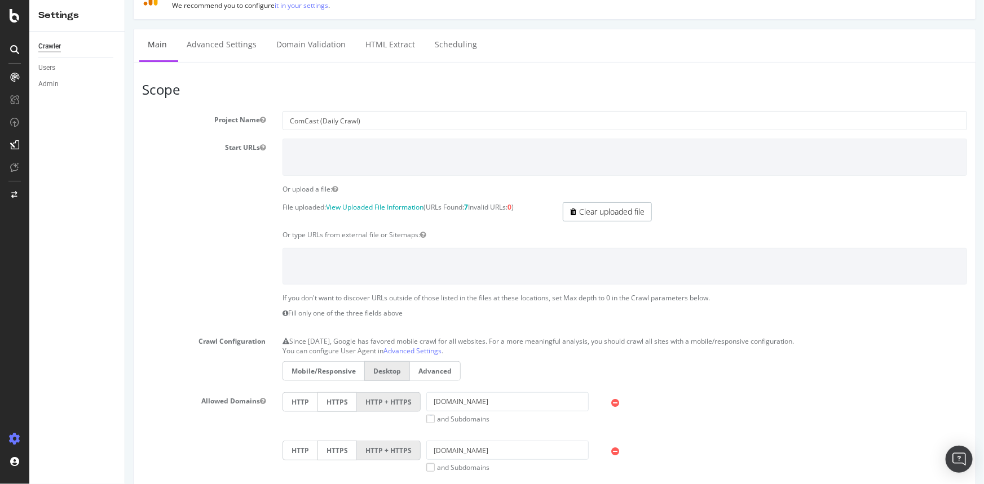
scroll to position [102, 0]
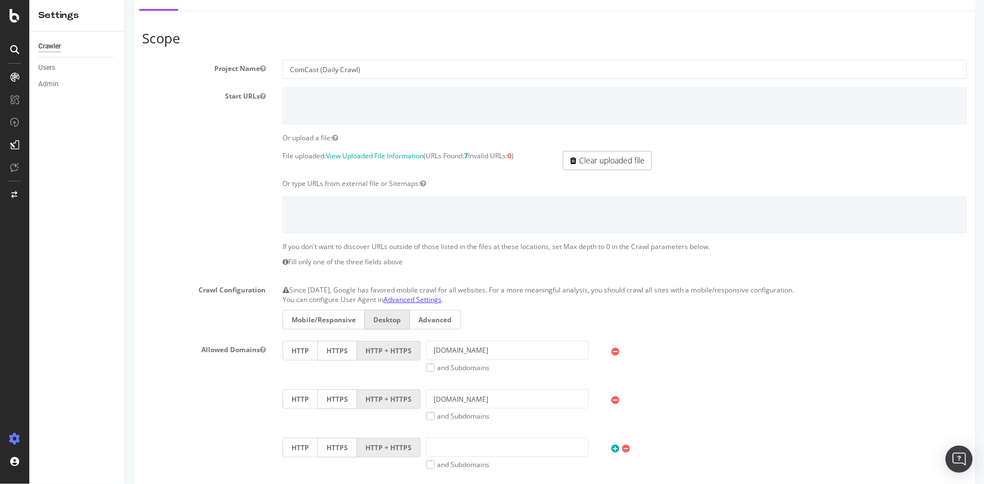
click at [391, 295] on link "Advanced Settings" at bounding box center [412, 300] width 58 height 10
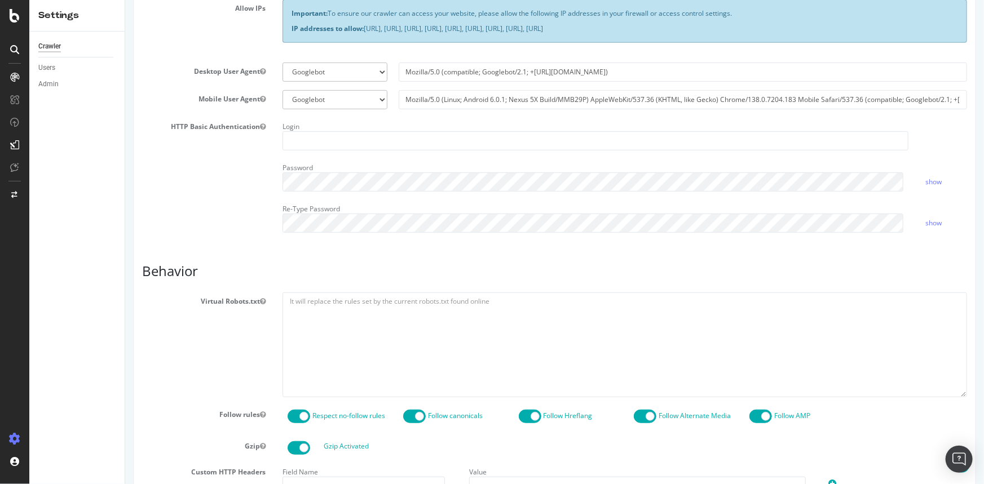
scroll to position [256, 0]
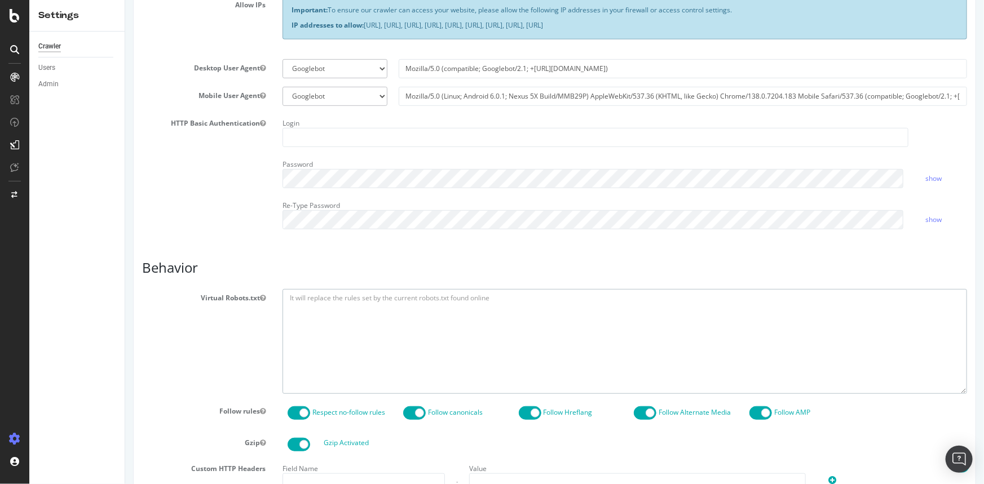
click at [398, 306] on textarea at bounding box center [624, 341] width 684 height 104
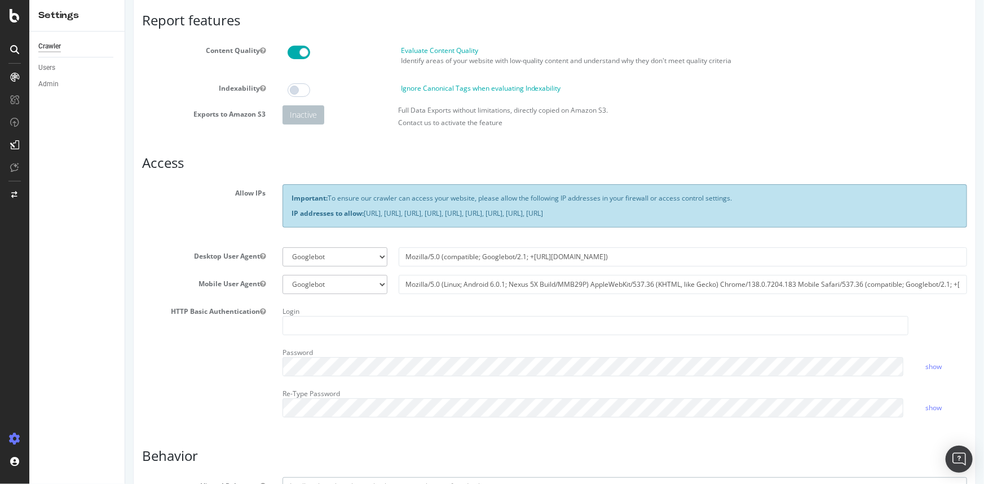
scroll to position [0, 0]
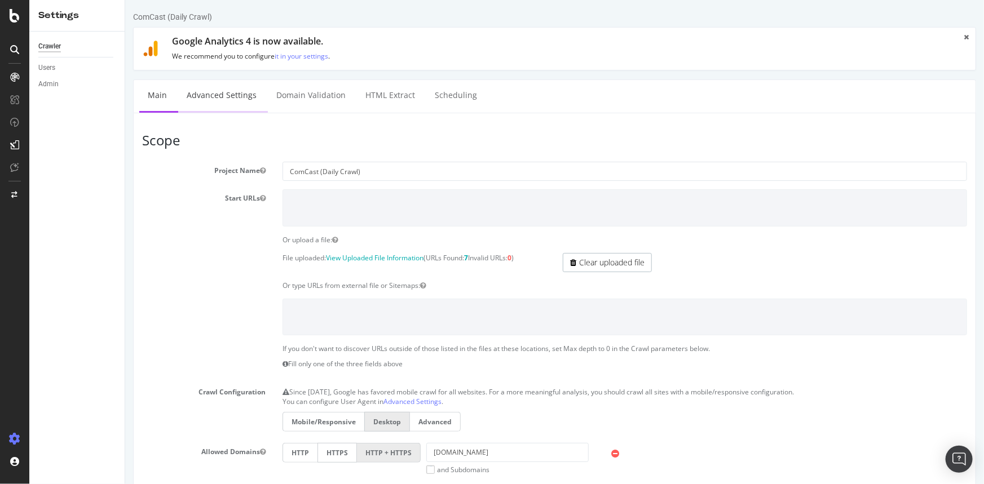
click at [211, 98] on link "Advanced Settings" at bounding box center [221, 95] width 87 height 31
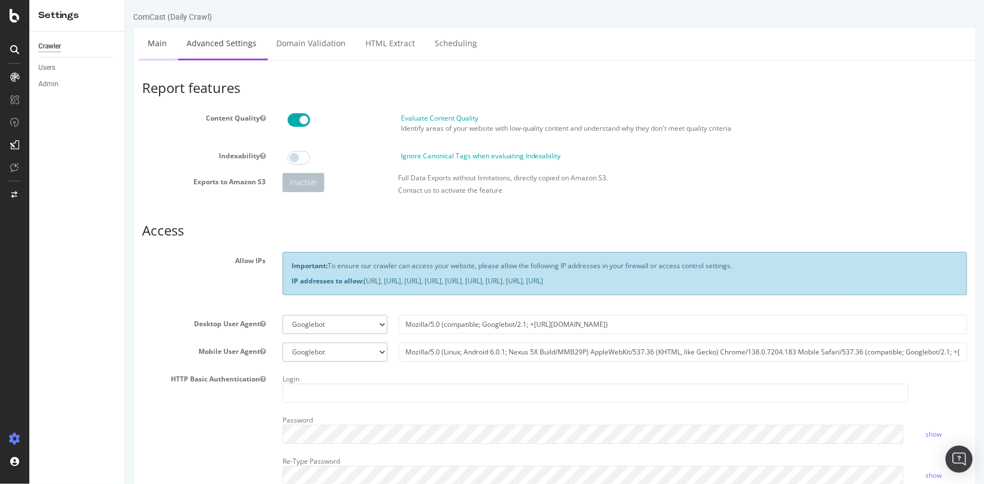
click at [154, 45] on link "Main" at bounding box center [157, 43] width 36 height 31
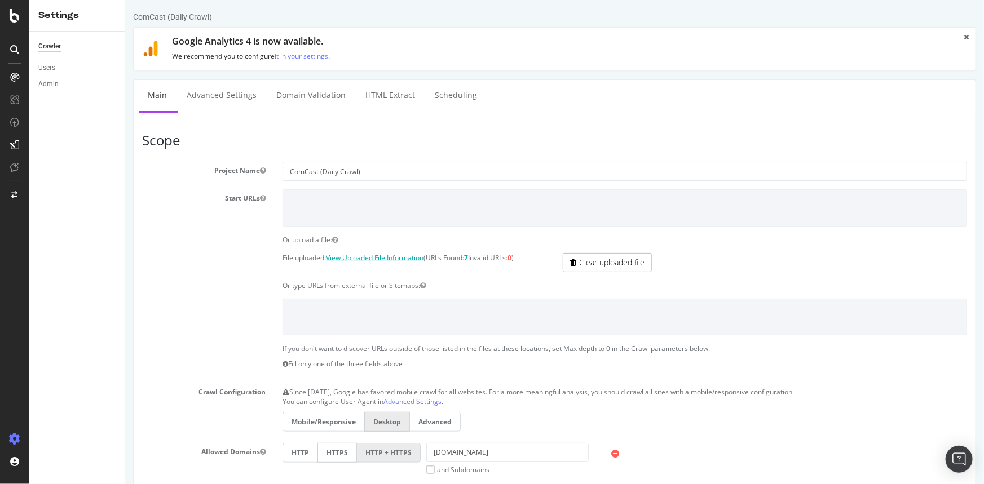
click at [400, 254] on link "View Uploaded File Information" at bounding box center [374, 258] width 98 height 10
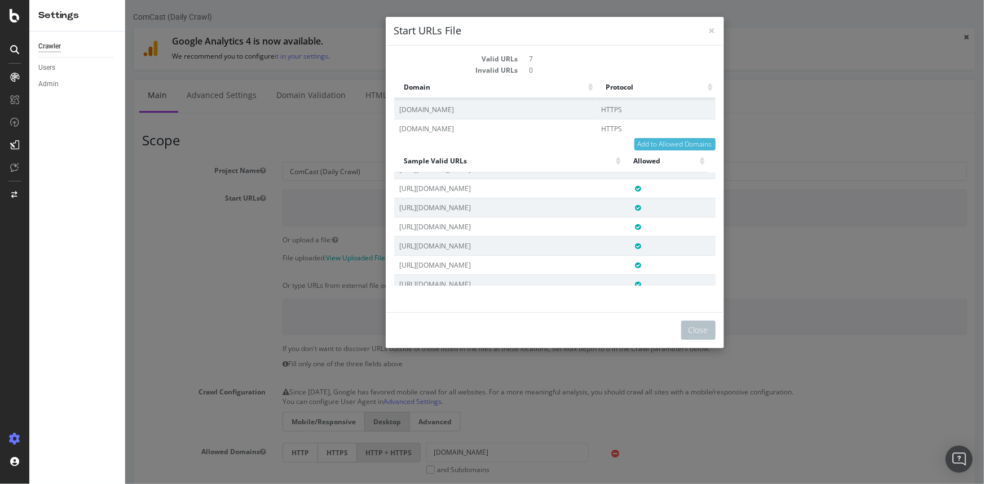
scroll to position [23, 0]
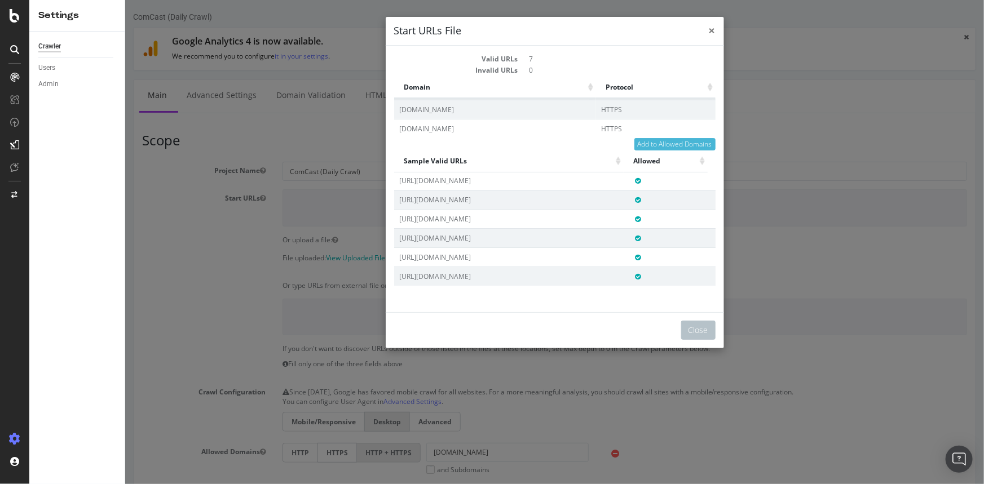
click at [708, 30] on span "×" at bounding box center [711, 31] width 7 height 16
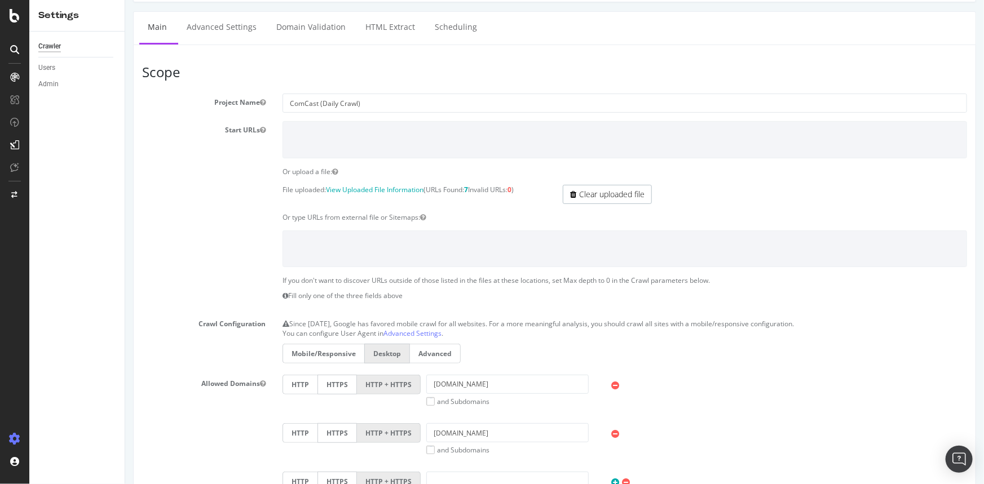
scroll to position [0, 0]
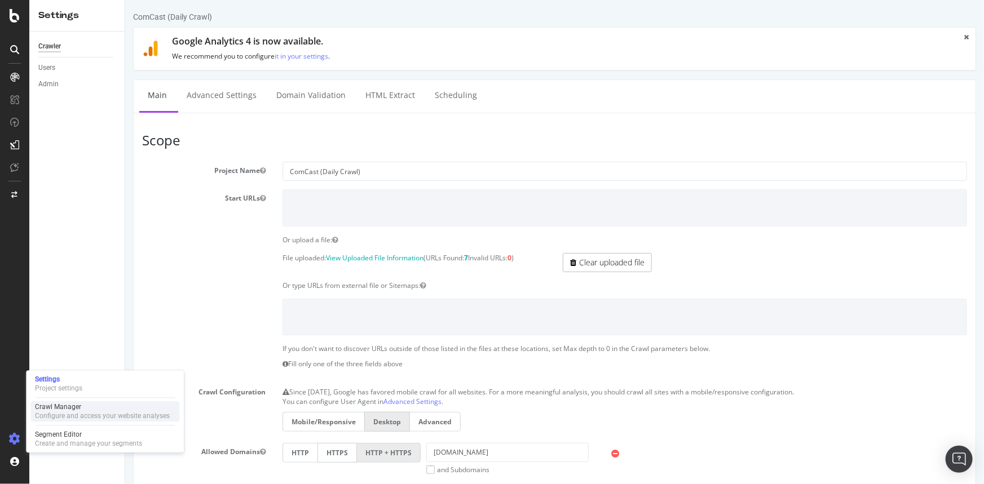
click at [51, 412] on div "Configure and access your website analyses" at bounding box center [102, 416] width 135 height 9
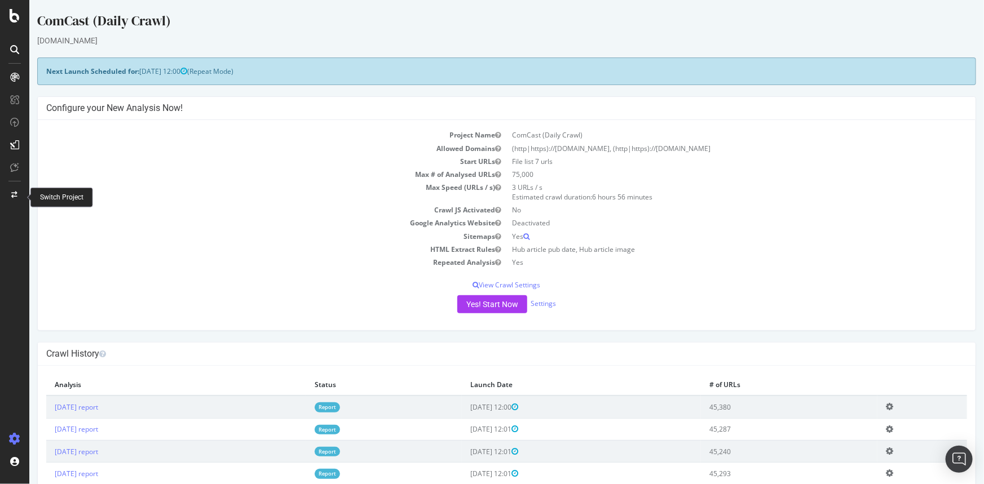
click at [14, 199] on div at bounding box center [14, 195] width 27 height 18
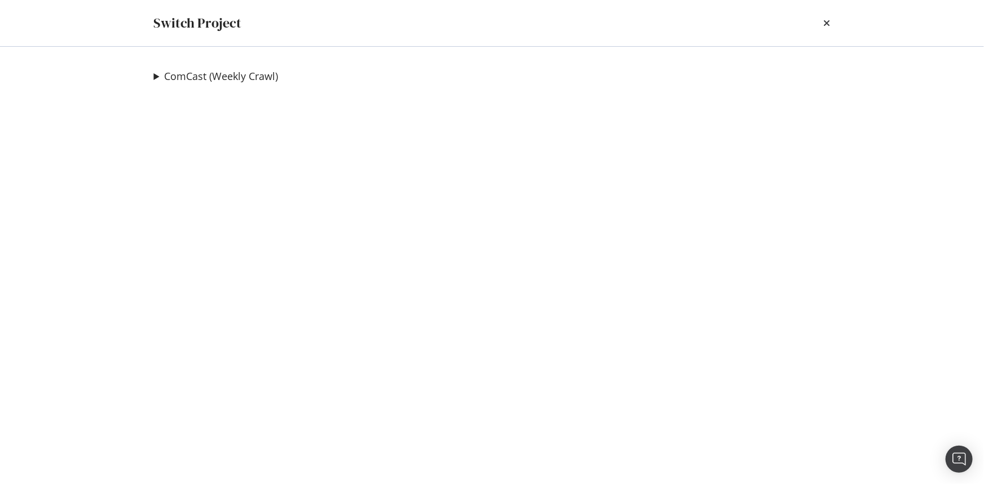
click at [160, 81] on summary "ComCast (Weekly Crawl)" at bounding box center [216, 76] width 125 height 15
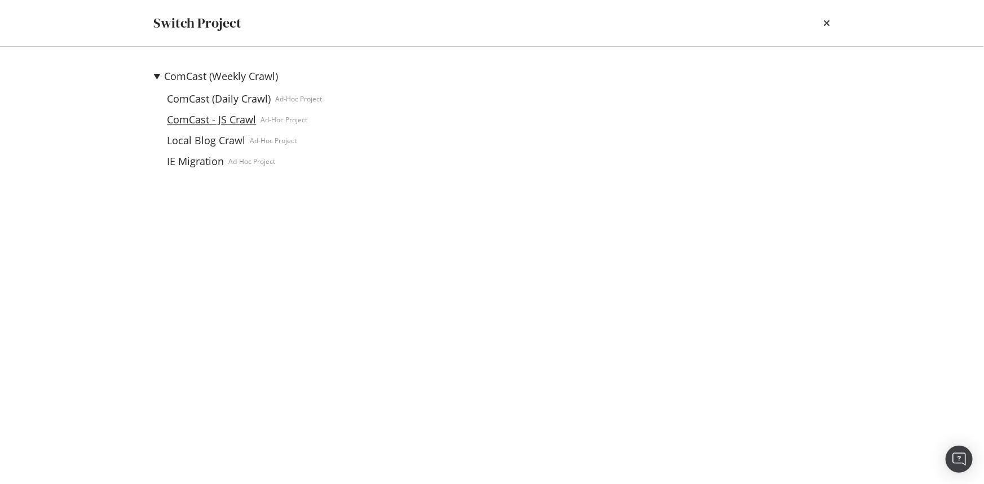
click at [224, 120] on link "ComCast - JS Crawl" at bounding box center [212, 120] width 98 height 12
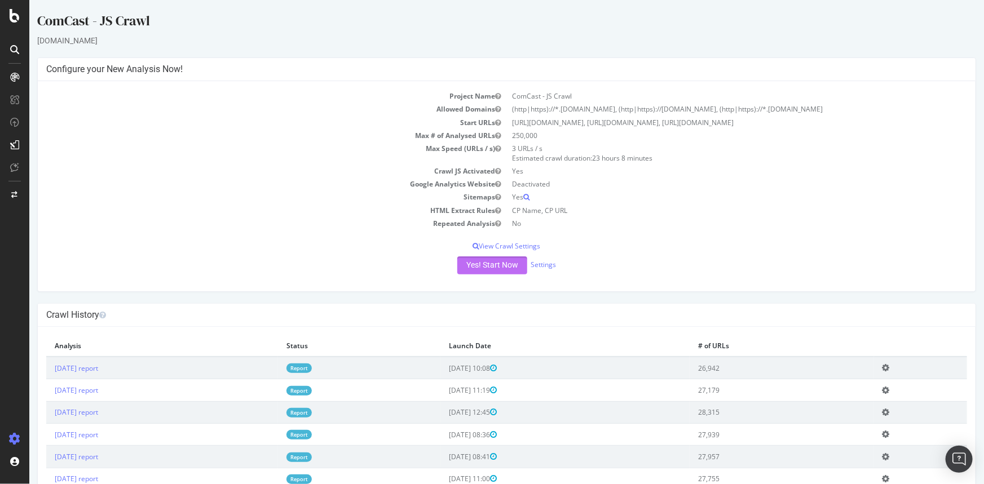
click at [498, 263] on button "Yes! Start Now" at bounding box center [492, 265] width 70 height 18
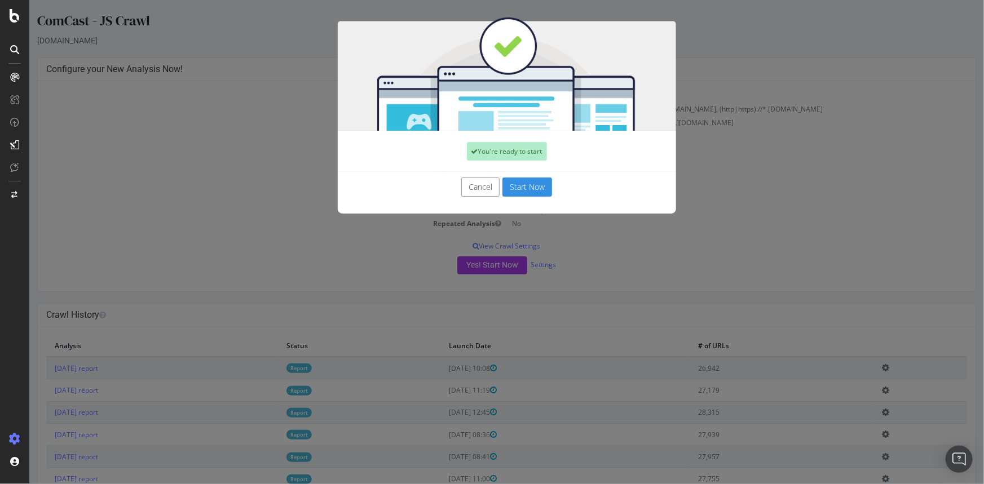
click at [521, 188] on button "Start Now" at bounding box center [527, 187] width 50 height 19
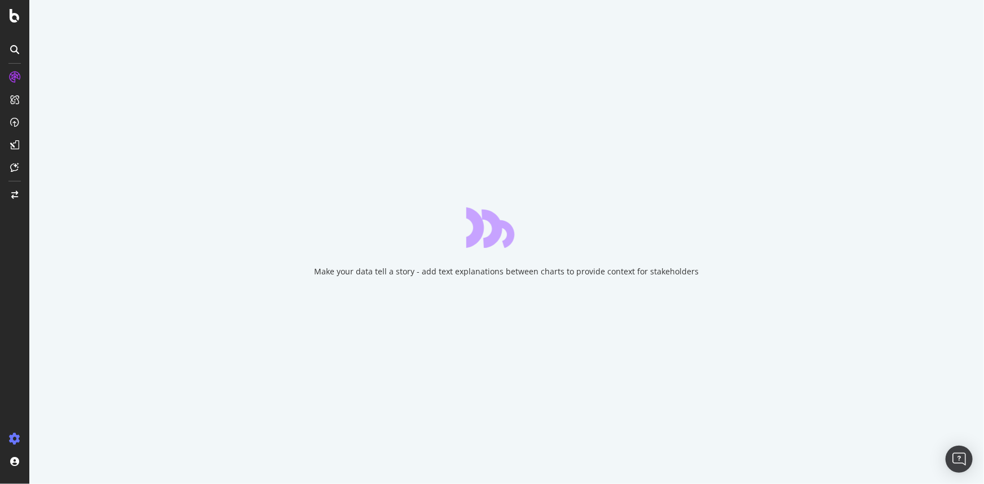
click at [12, 445] on div at bounding box center [14, 439] width 27 height 18
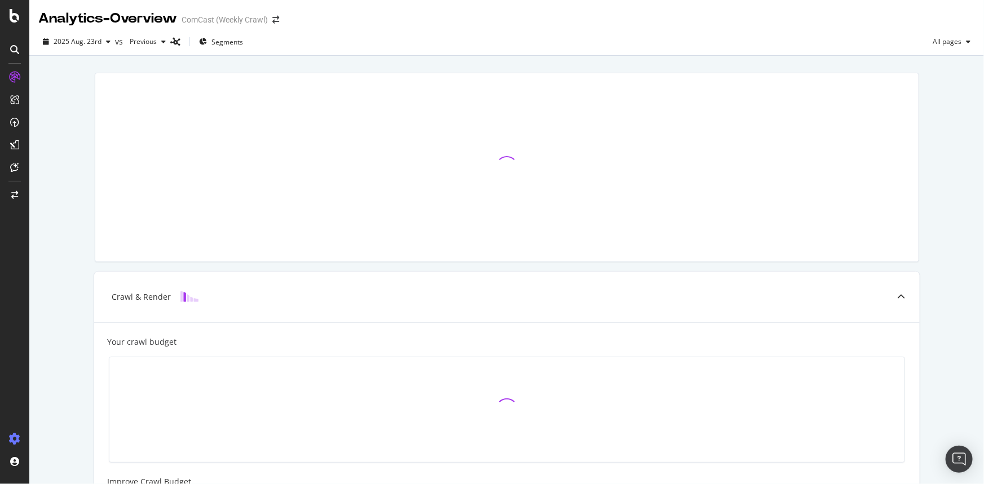
click at [12, 440] on icon at bounding box center [14, 439] width 11 height 11
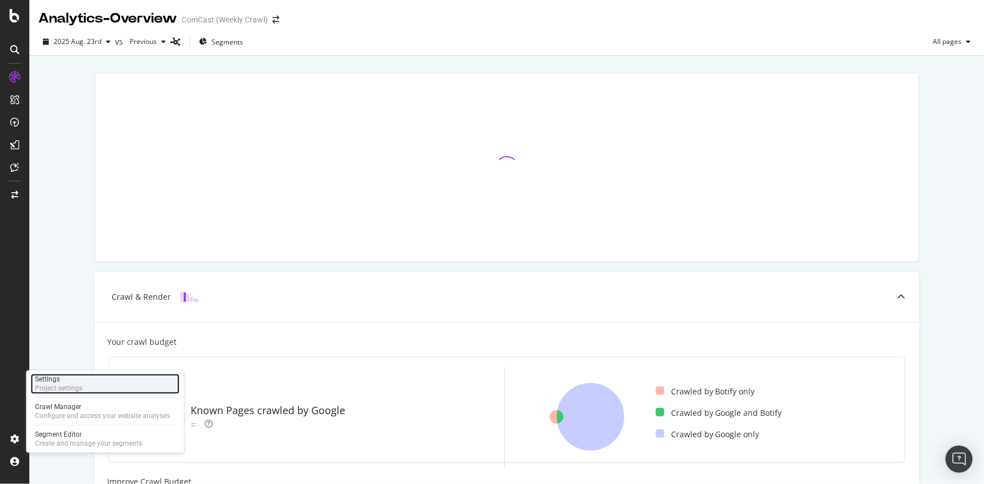
click at [81, 382] on div "Settings" at bounding box center [58, 379] width 47 height 9
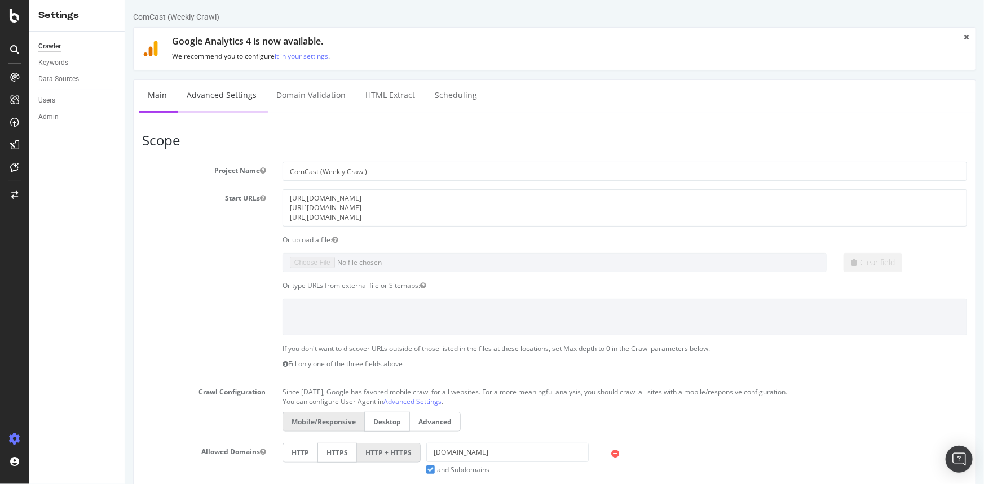
click at [222, 96] on link "Advanced Settings" at bounding box center [221, 95] width 87 height 31
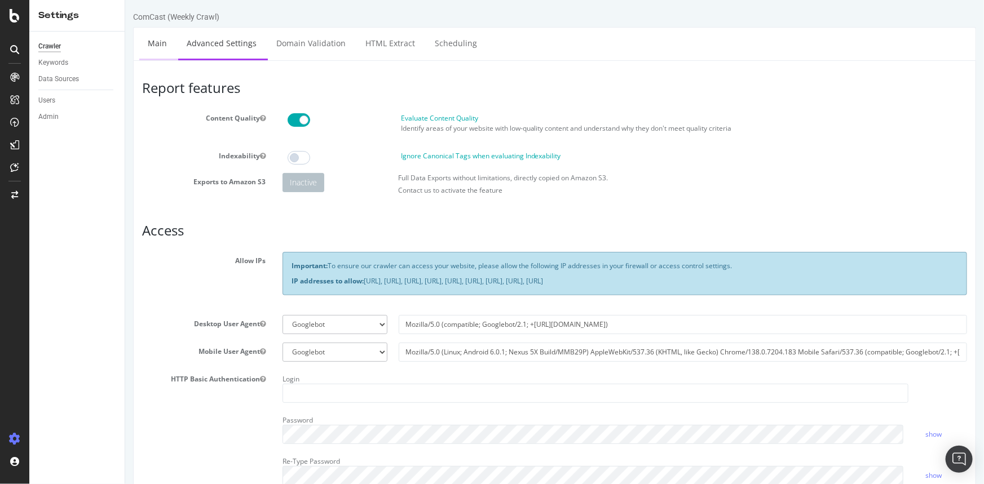
click at [151, 42] on link "Main" at bounding box center [157, 43] width 36 height 31
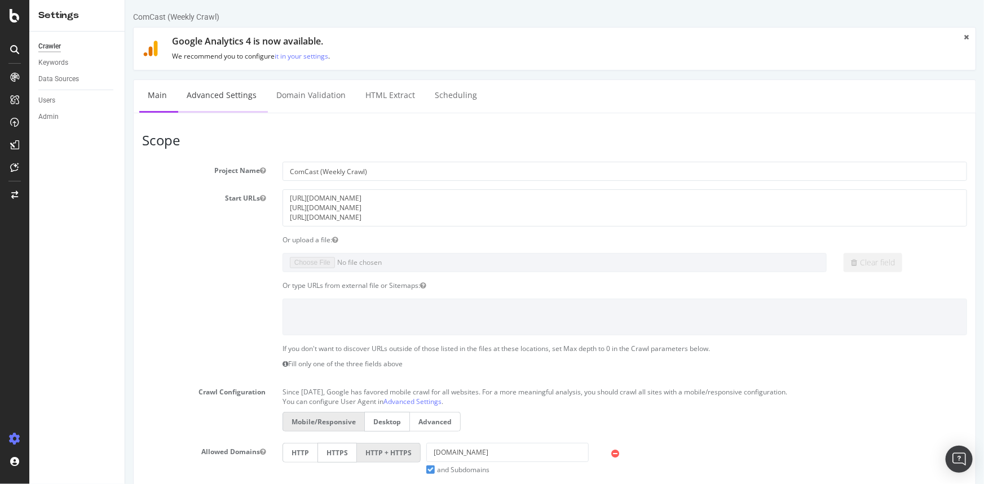
click at [239, 91] on link "Advanced Settings" at bounding box center [221, 95] width 87 height 31
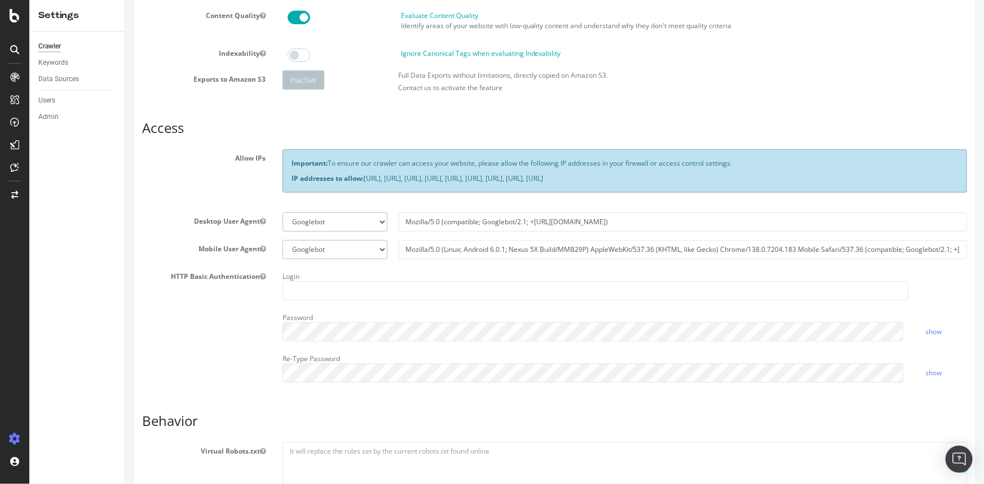
scroll to position [307, 0]
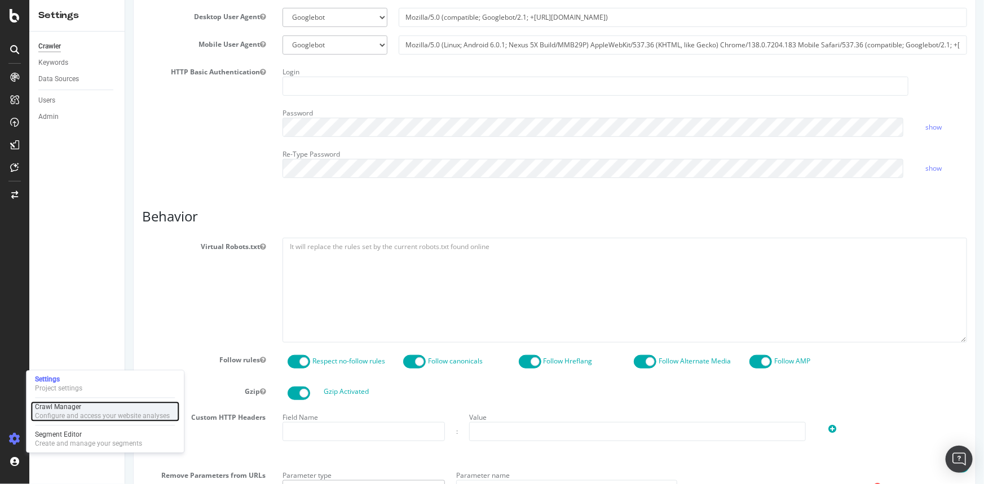
click at [83, 406] on div "Crawl Manager" at bounding box center [102, 407] width 135 height 9
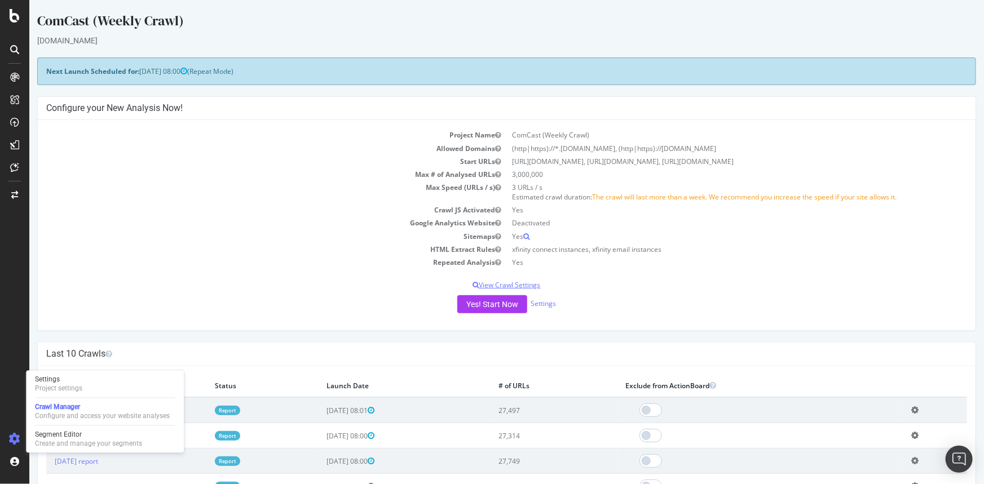
click at [517, 281] on p "View Crawl Settings" at bounding box center [506, 285] width 921 height 10
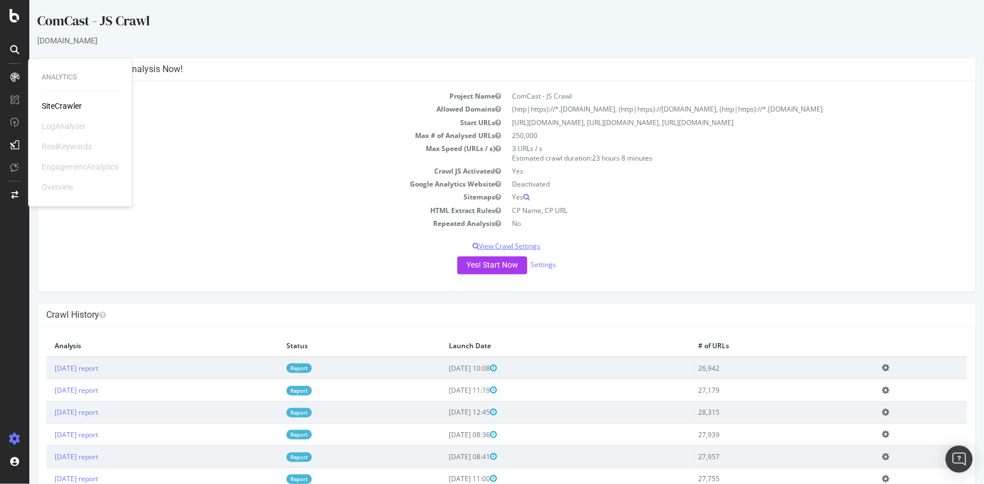
click at [511, 245] on p "View Crawl Settings" at bounding box center [506, 246] width 921 height 10
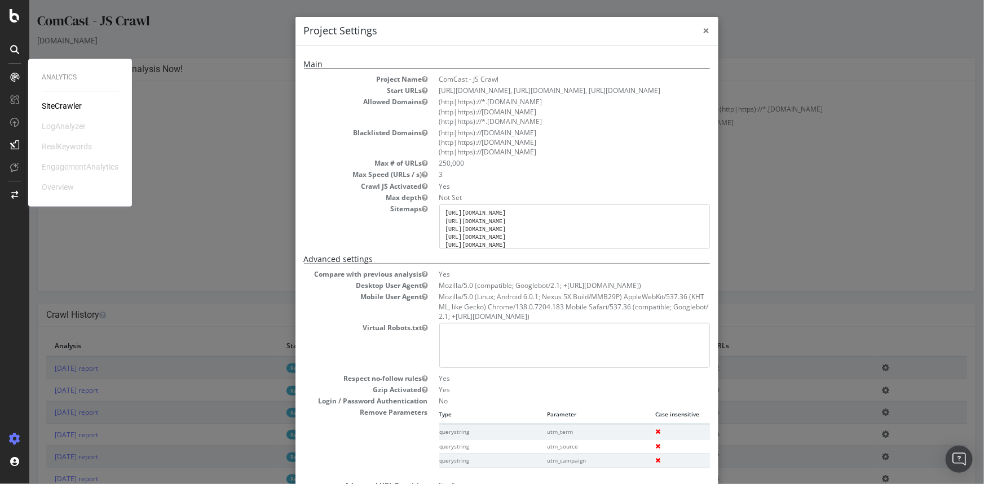
click at [702, 29] on span "×" at bounding box center [705, 31] width 7 height 16
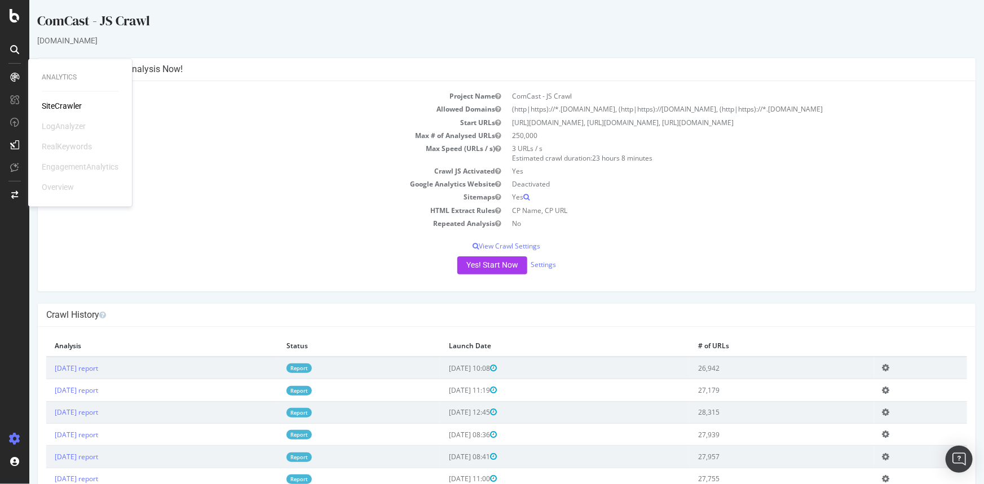
click at [273, 196] on td "Sitemaps" at bounding box center [276, 197] width 461 height 13
click at [83, 225] on td "Repeated Analysis" at bounding box center [276, 223] width 461 height 13
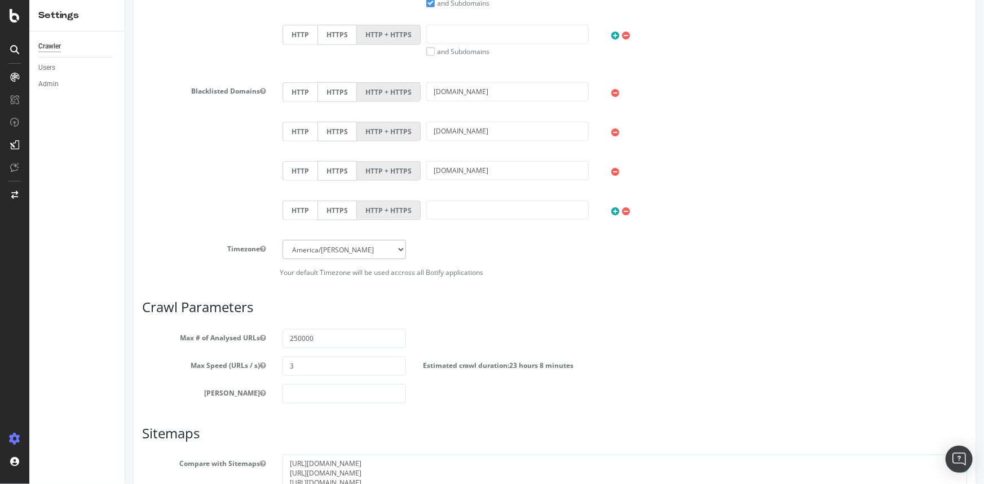
scroll to position [614, 0]
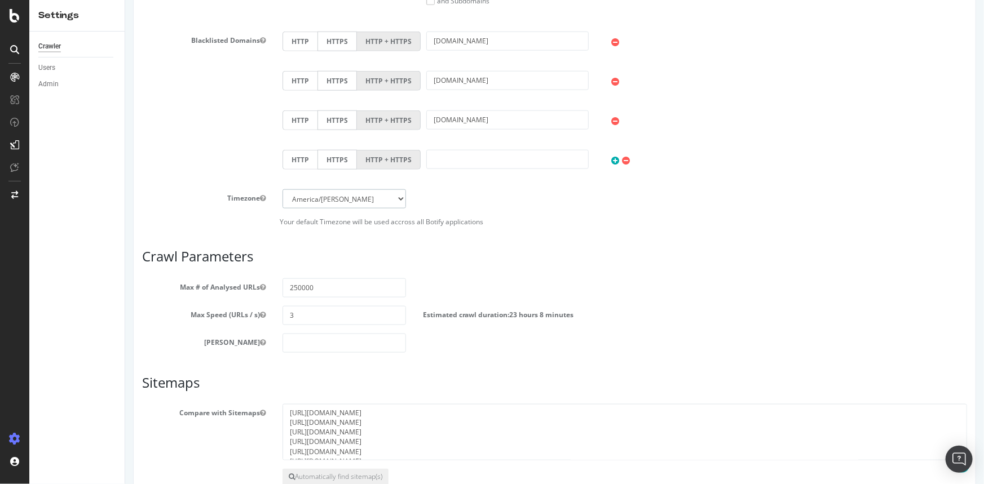
click at [383, 194] on select "Africa/Abidjan Africa/Accra Africa/Addis_Ababa Africa/Algiers Africa/Asmara Afr…" at bounding box center [343, 198] width 123 height 19
click at [529, 214] on div "Timezone Africa/Abidjan Africa/Accra Africa/Addis_Ababa Africa/Algiers Africa/A…" at bounding box center [553, 207] width 825 height 37
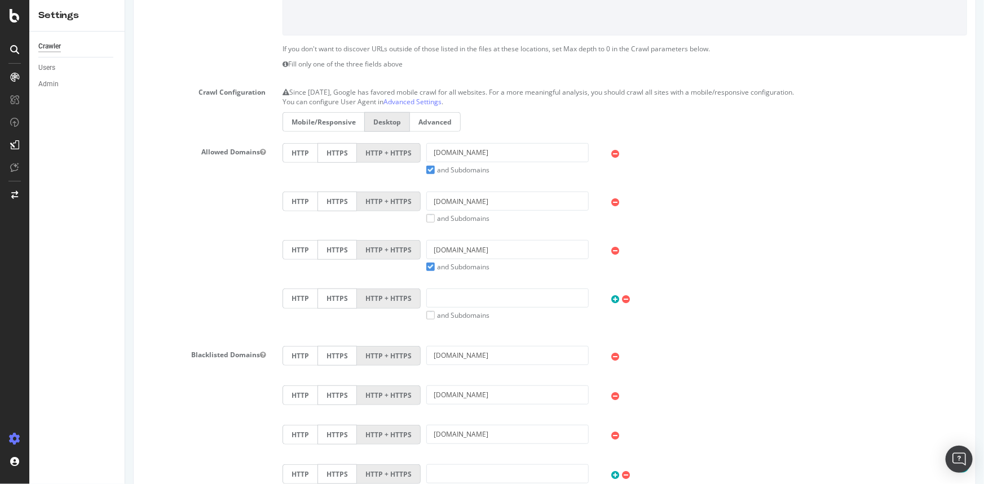
scroll to position [0, 0]
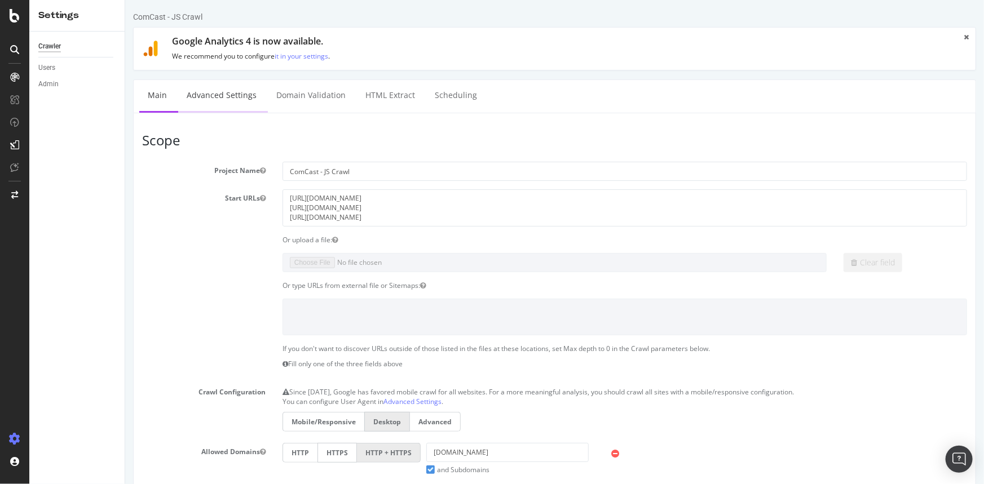
click at [206, 93] on link "Advanced Settings" at bounding box center [221, 95] width 87 height 31
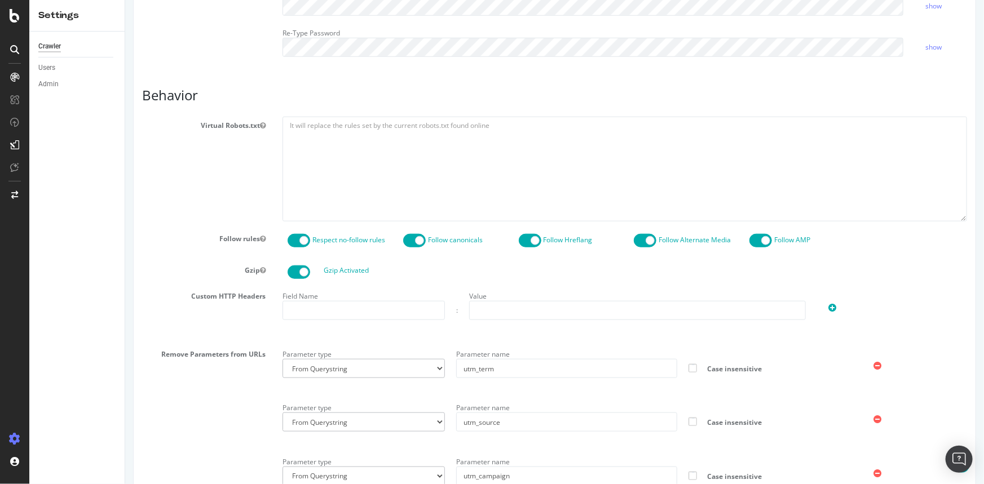
scroll to position [266, 0]
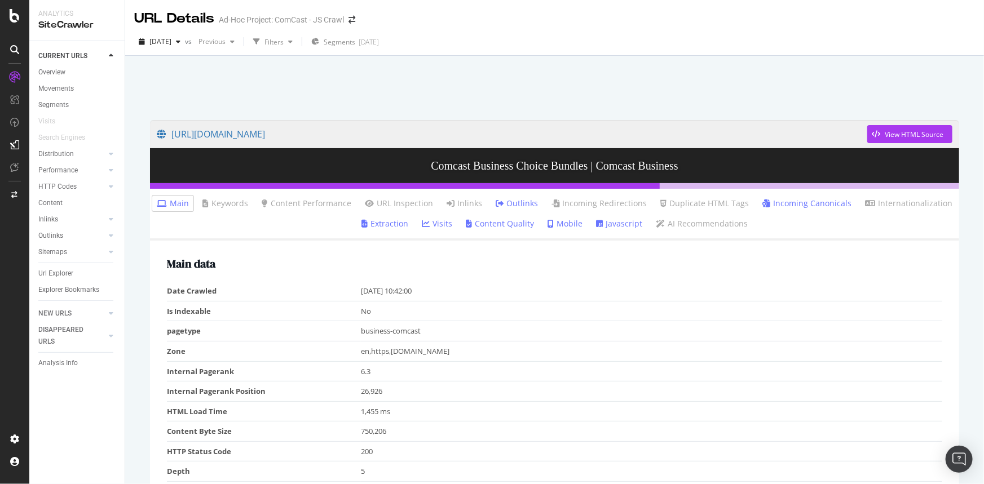
click at [795, 203] on link "Incoming Canonicals" at bounding box center [806, 203] width 89 height 11
click at [503, 199] on link "Outlinks" at bounding box center [517, 203] width 42 height 11
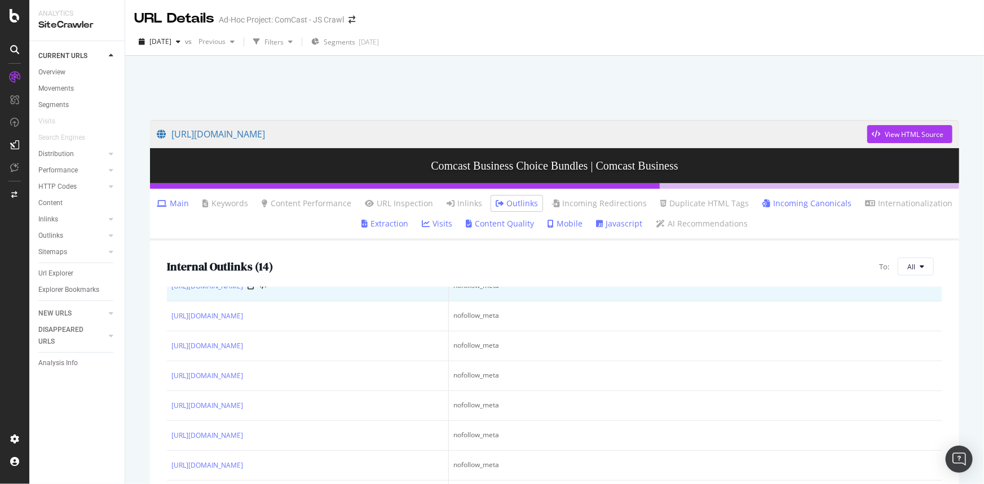
scroll to position [164, 0]
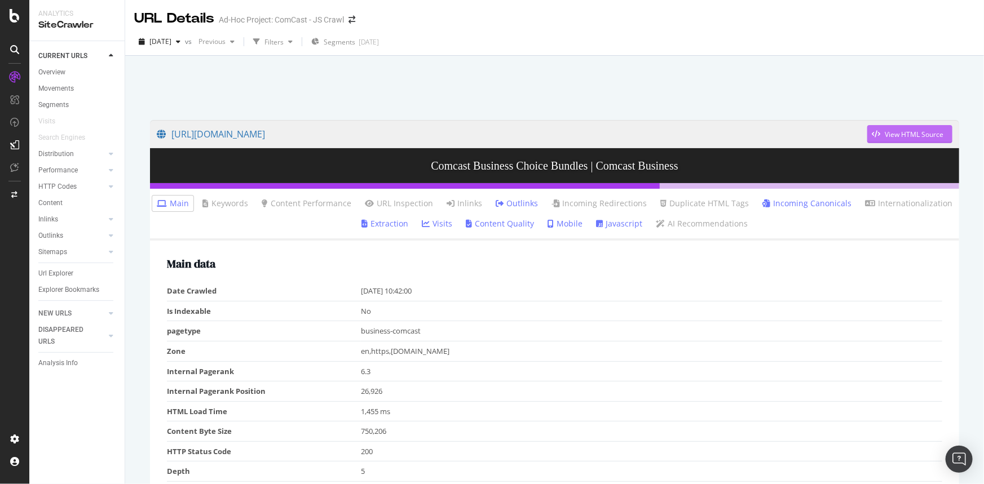
click at [895, 130] on div "View HTML Source" at bounding box center [913, 135] width 59 height 10
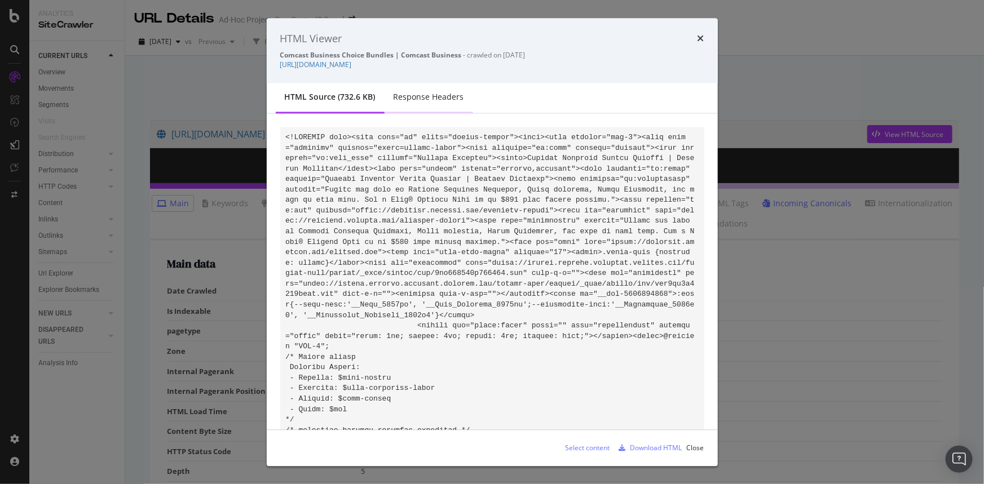
click at [418, 95] on div "Response Headers" at bounding box center [428, 97] width 70 height 11
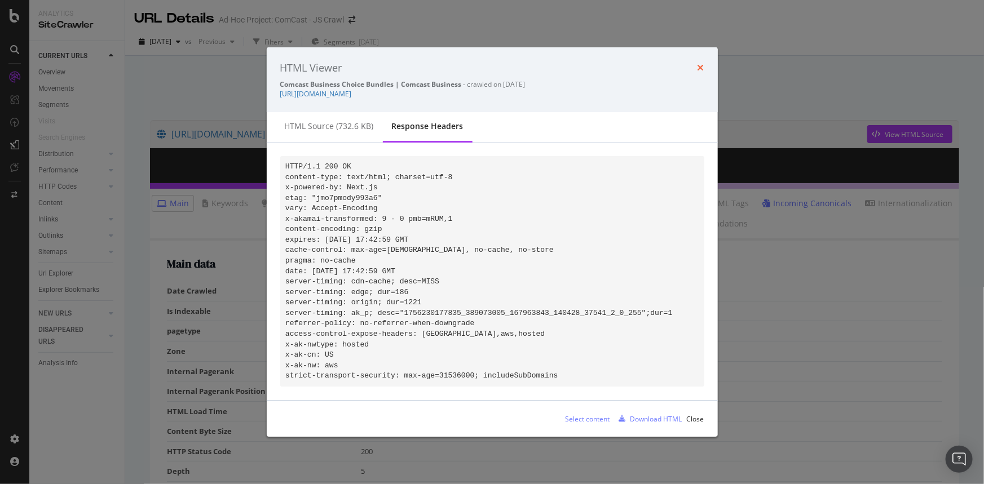
click at [701, 63] on icon "times" at bounding box center [700, 67] width 7 height 9
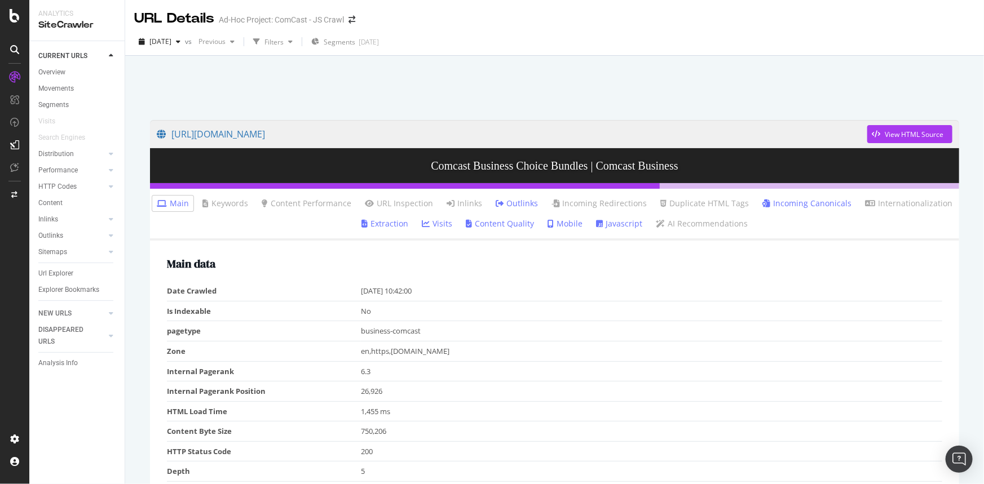
click at [792, 205] on link "Incoming Canonicals" at bounding box center [806, 203] width 89 height 11
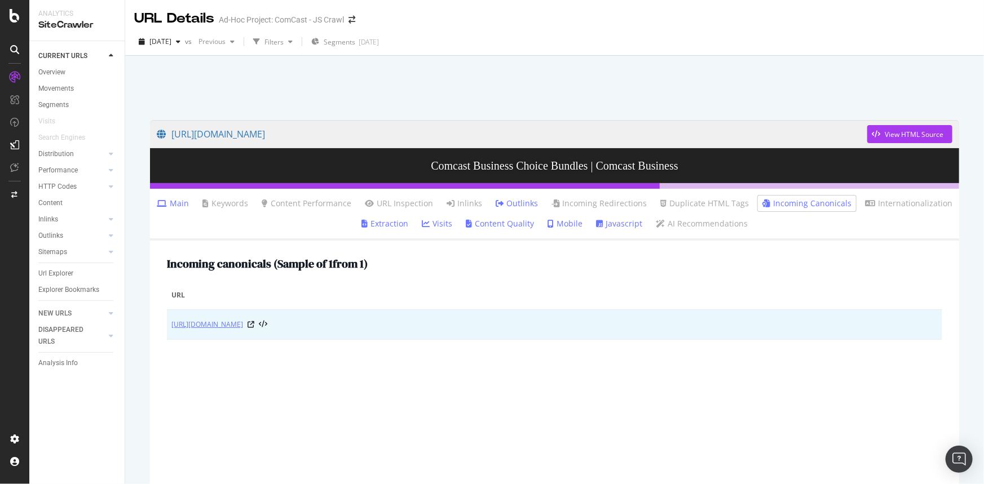
click at [243, 328] on link "https://business.comcast.com/business-choice?kw=comcast%20business&ad=594243304…" at bounding box center [207, 324] width 72 height 11
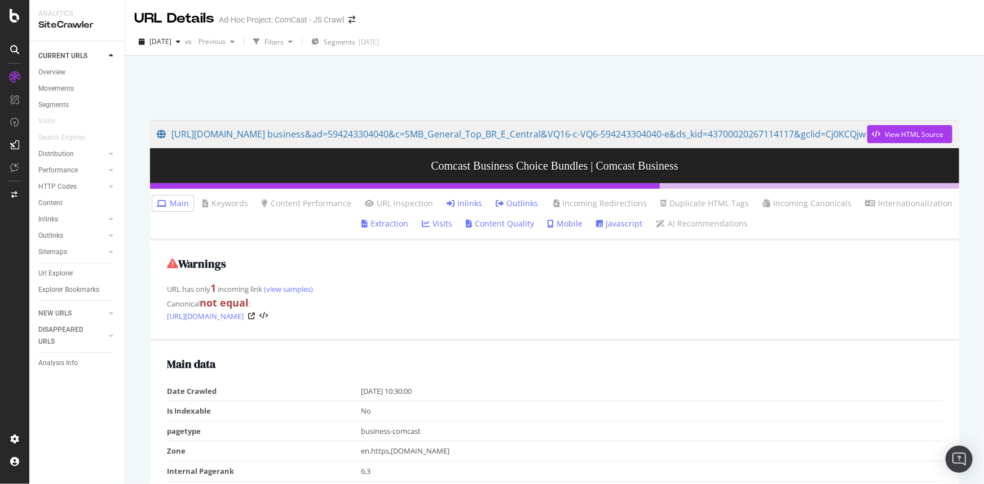
click at [474, 202] on link "Inlinks" at bounding box center [464, 203] width 36 height 11
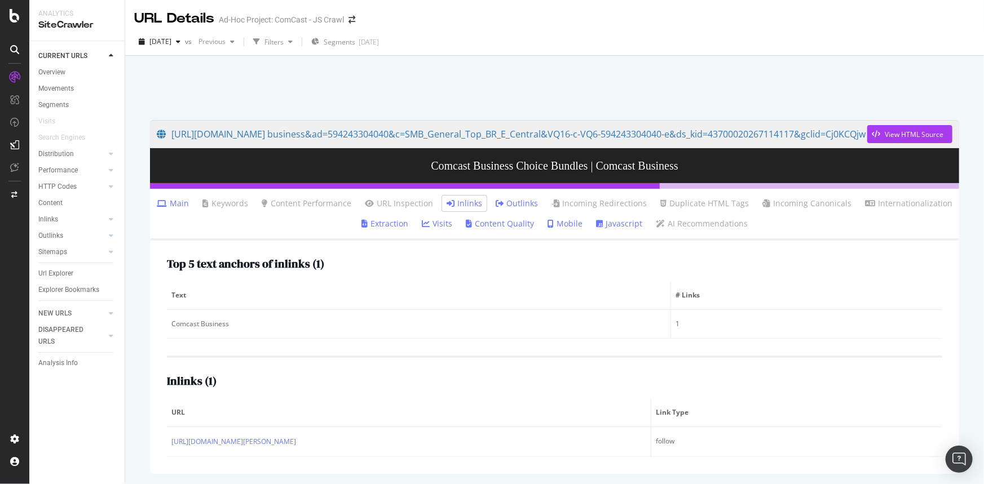
scroll to position [40, 0]
